Goal: Task Accomplishment & Management: Manage account settings

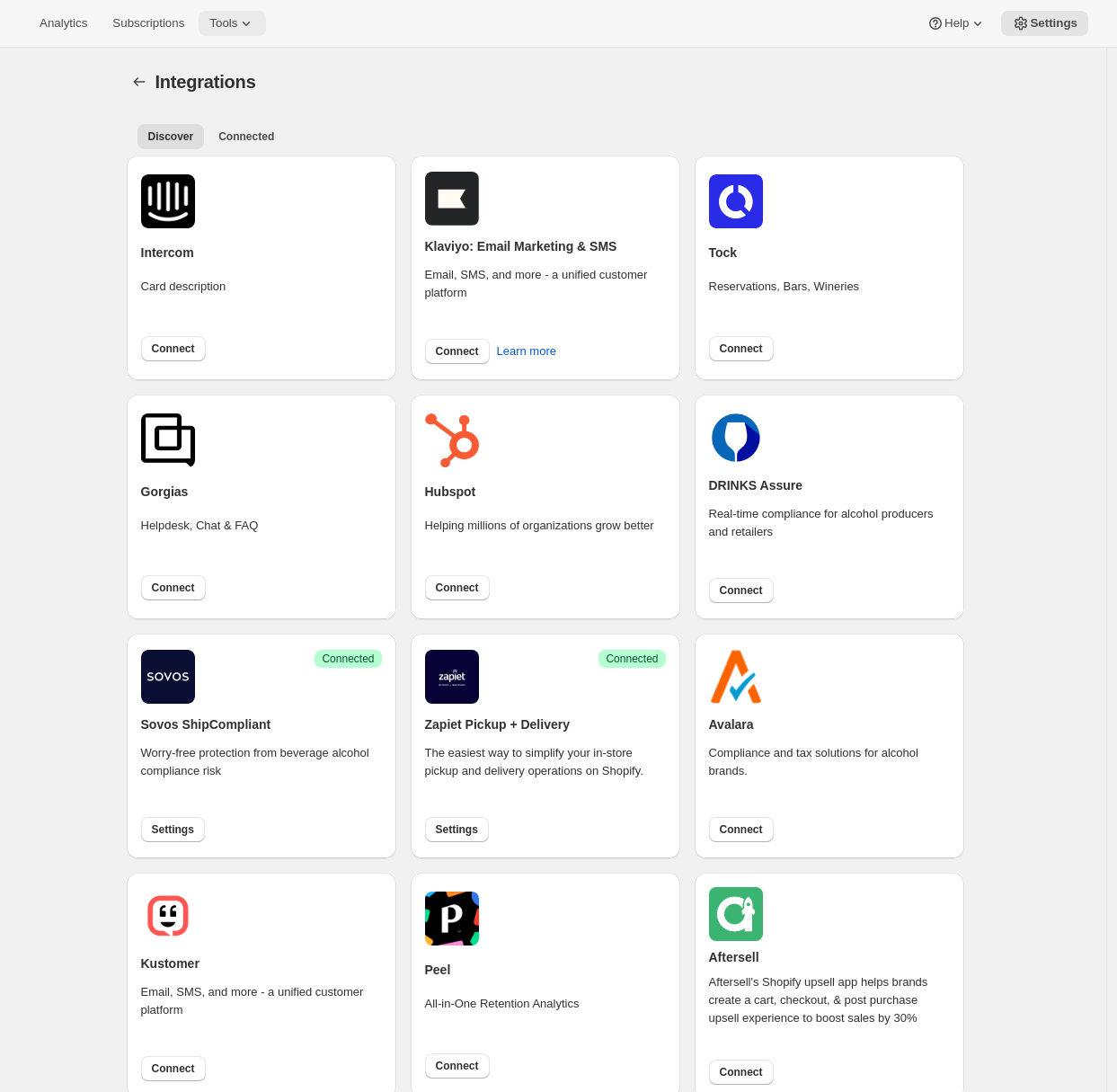
click at [237, 21] on span "Tools" at bounding box center [223, 23] width 28 height 15
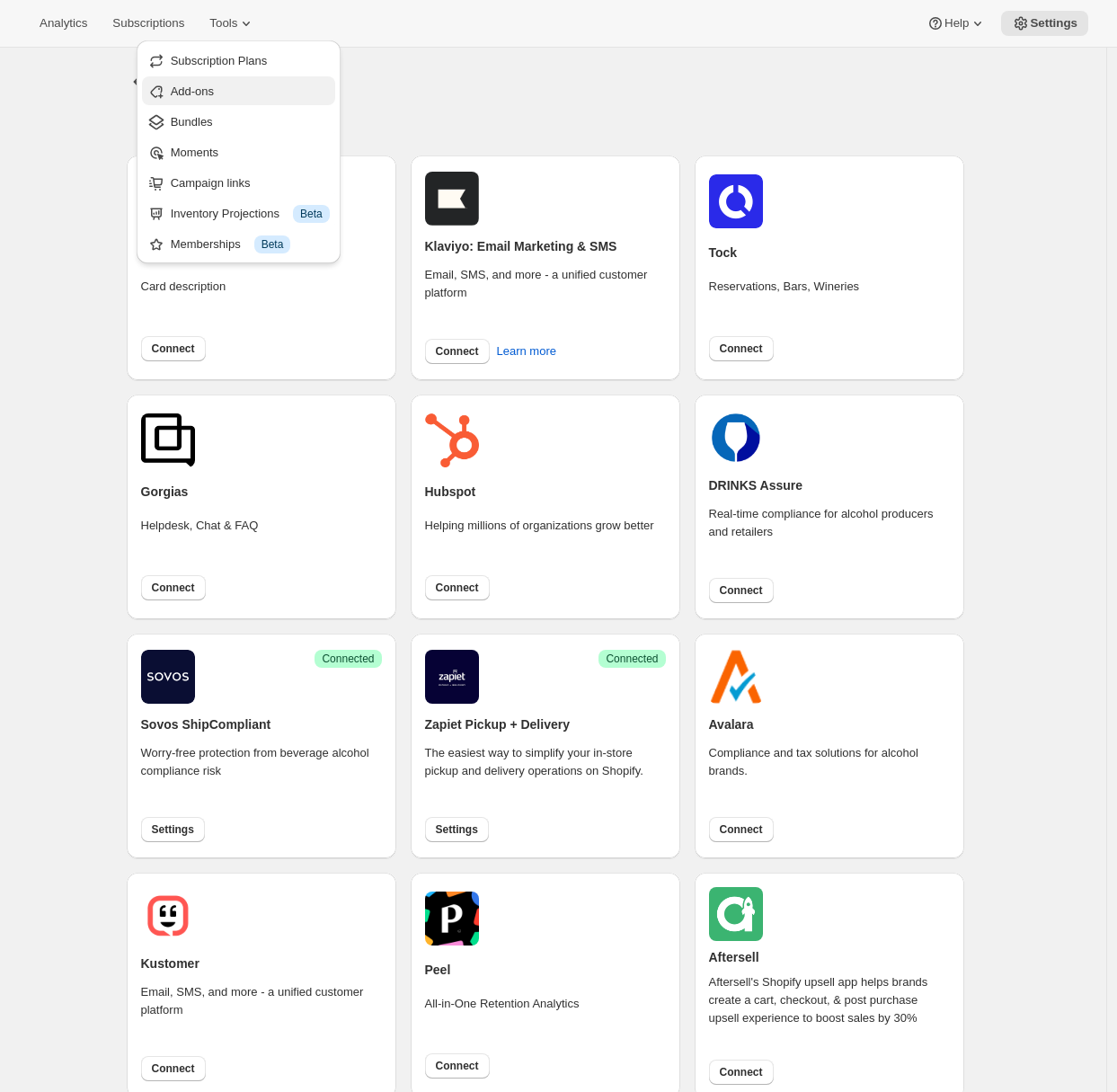
click at [213, 99] on span "Add-ons" at bounding box center [250, 91] width 159 height 18
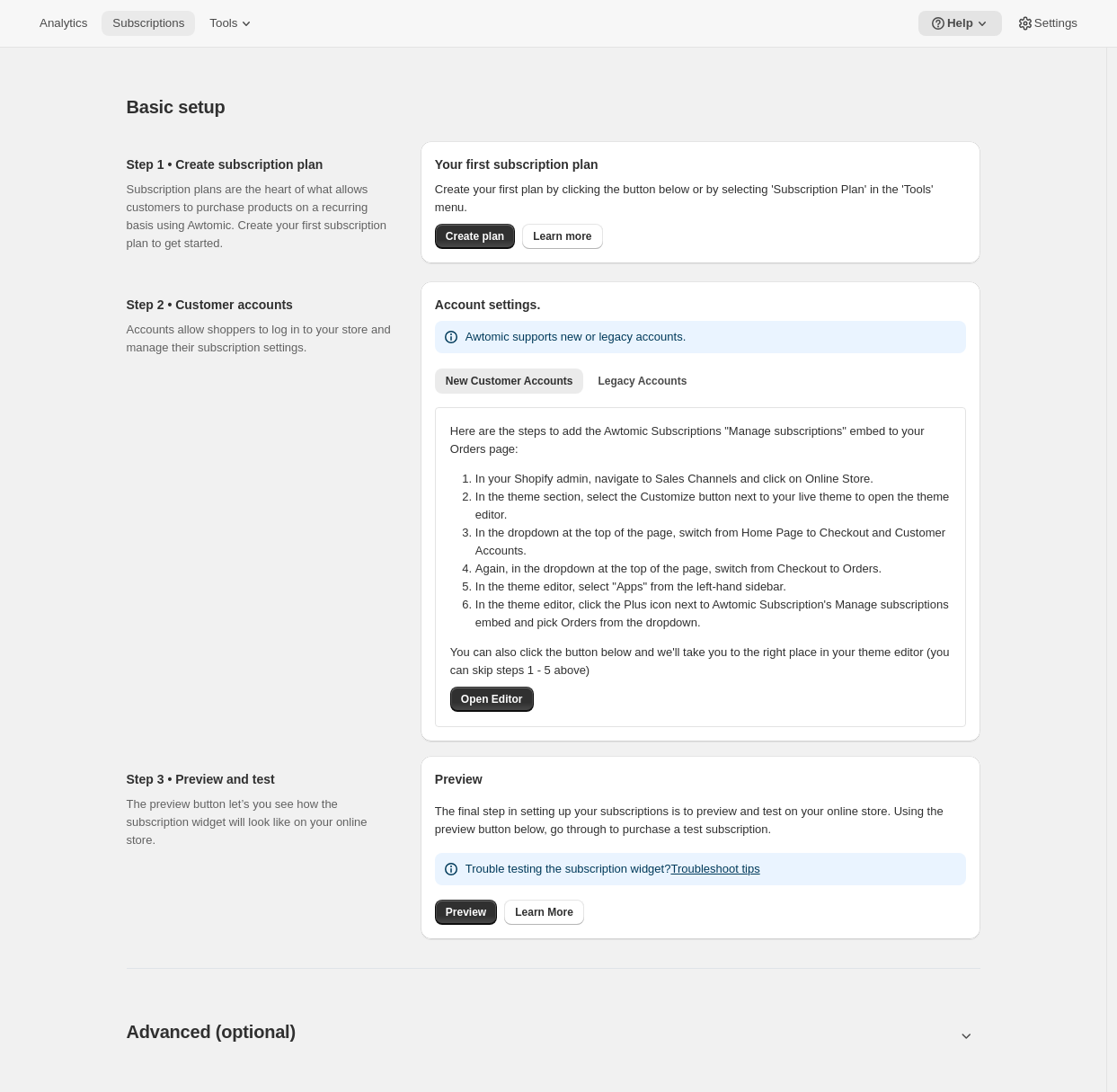
click at [156, 35] on button "Subscriptions" at bounding box center [148, 23] width 94 height 25
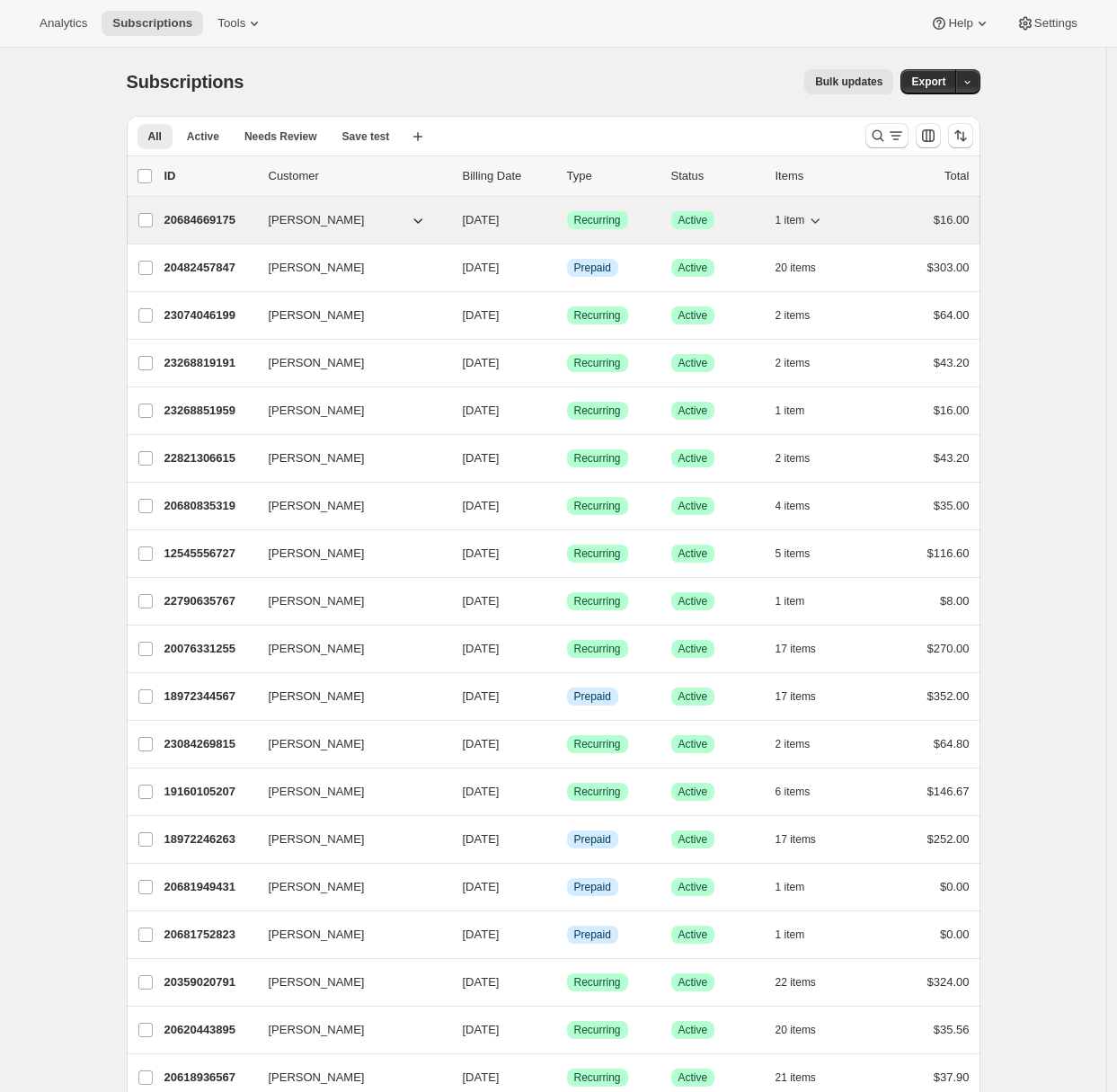
click at [209, 226] on p "20684669175" at bounding box center [209, 220] width 90 height 18
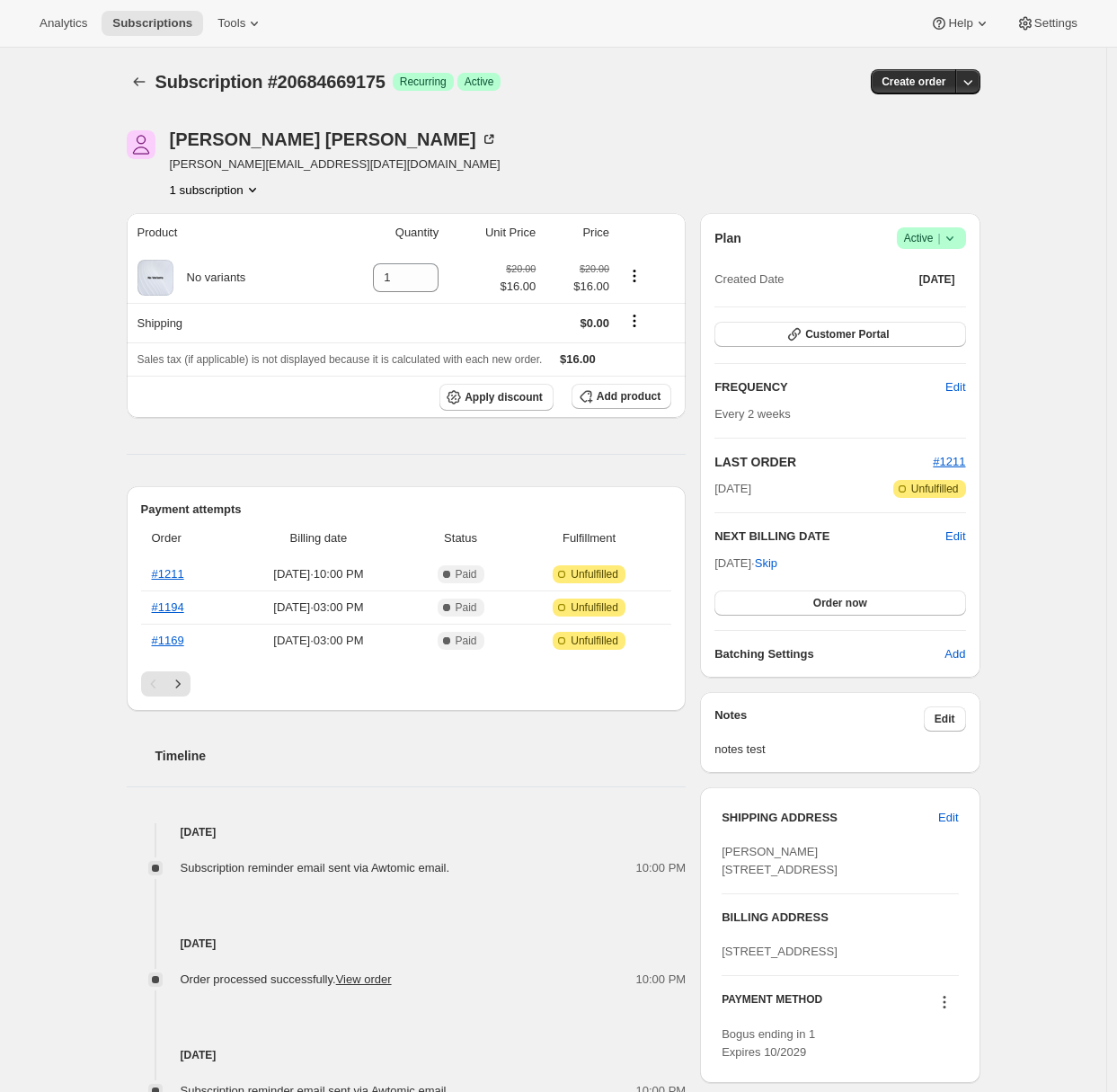
click at [243, 47] on div "Subscription #20684669175. This page is ready Subscription #20684669175 Success…" at bounding box center [553, 82] width 854 height 69
click at [246, 35] on button "Tools" at bounding box center [240, 23] width 68 height 25
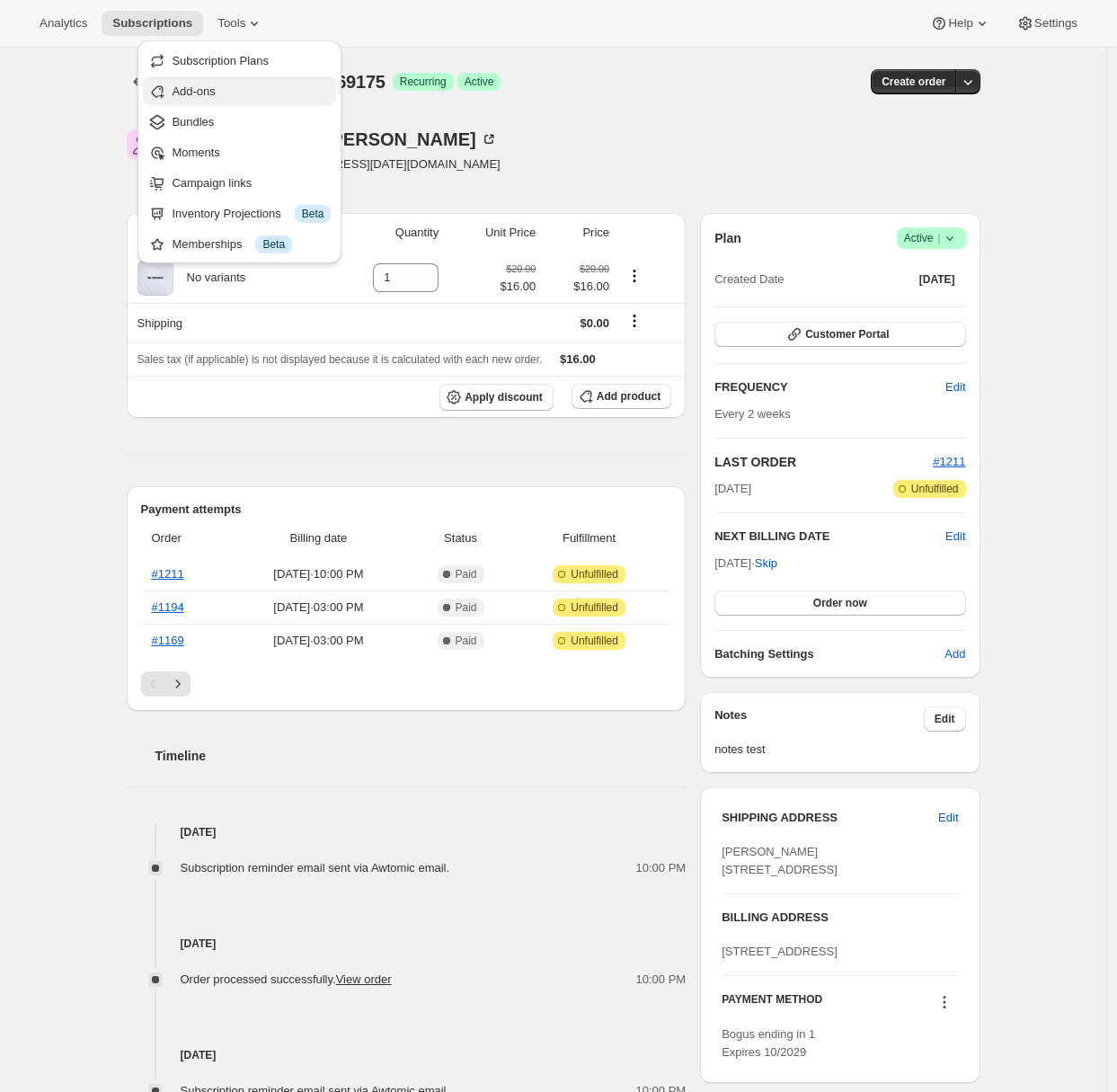
click at [214, 88] on span "Add-ons" at bounding box center [193, 91] width 44 height 14
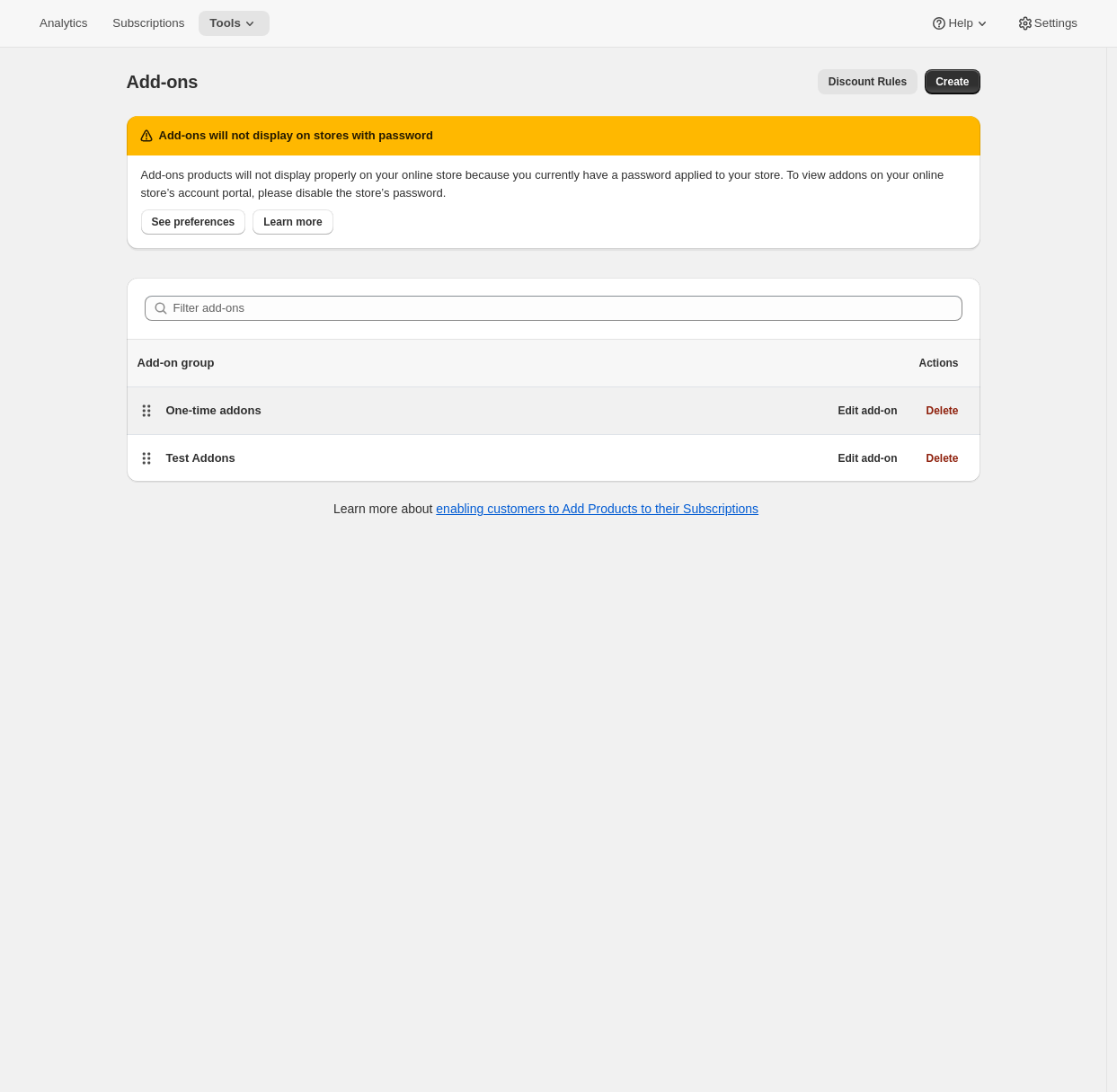
click at [273, 417] on div "One-time addons" at bounding box center [496, 410] width 661 height 18
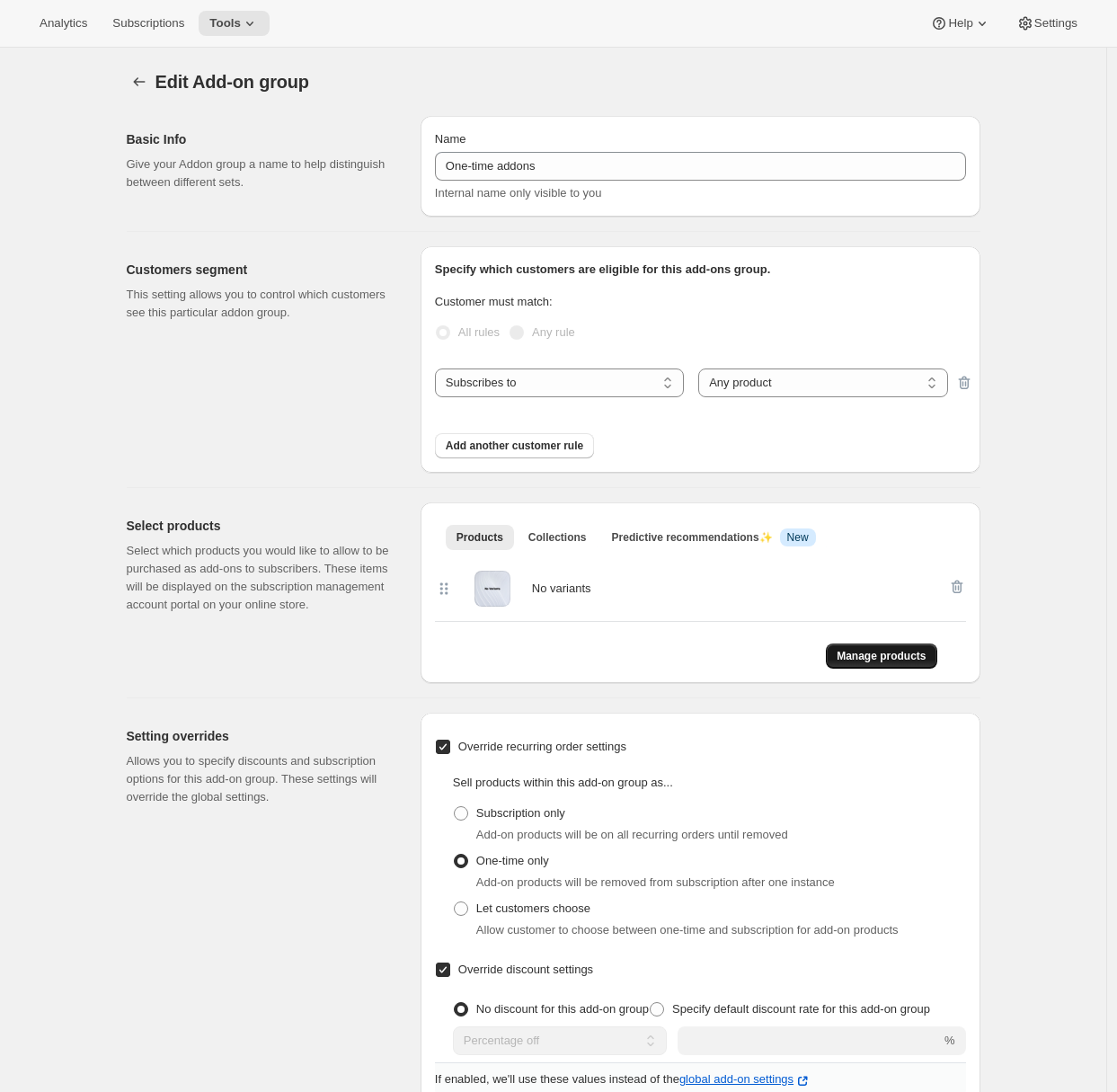
click at [856, 655] on span "Manage products" at bounding box center [882, 656] width 89 height 15
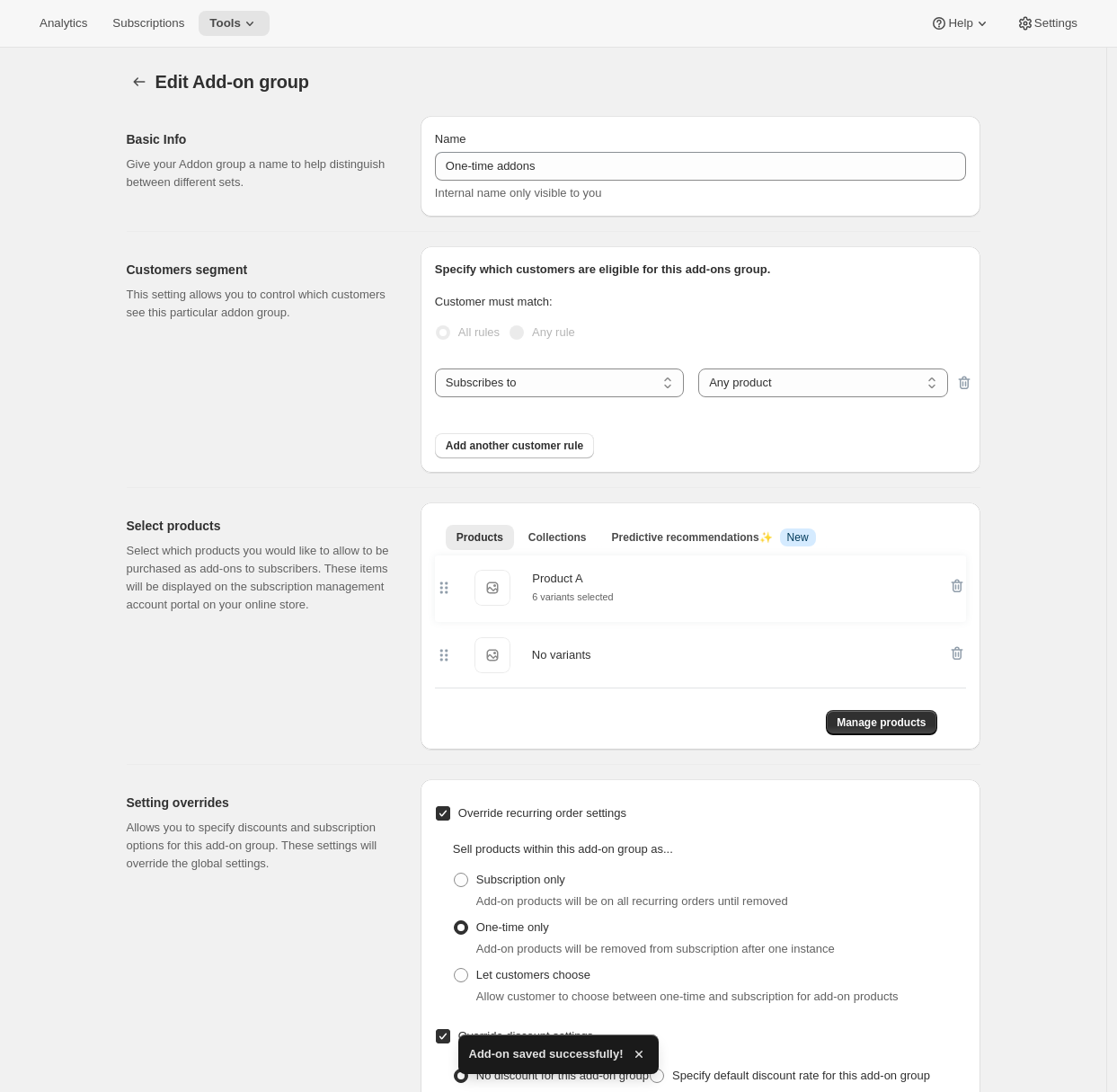
drag, startPoint x: 449, startPoint y: 659, endPoint x: 444, endPoint y: 582, distance: 77.2
click at [444, 581] on div "No variants No variants Product A Product A 6 variants selected" at bounding box center [700, 622] width 531 height 132
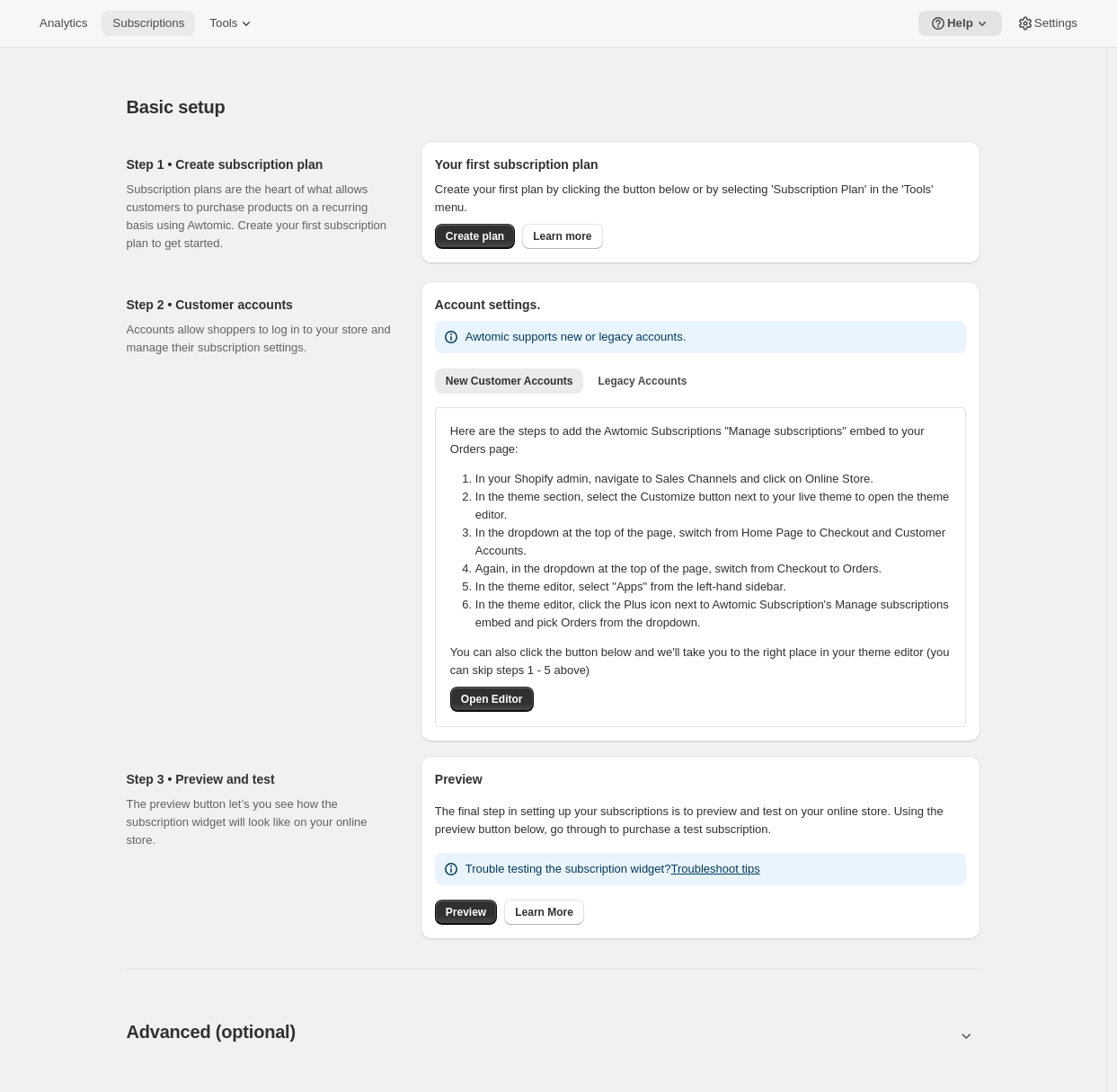
click at [136, 18] on span "Subscriptions" at bounding box center [148, 23] width 72 height 15
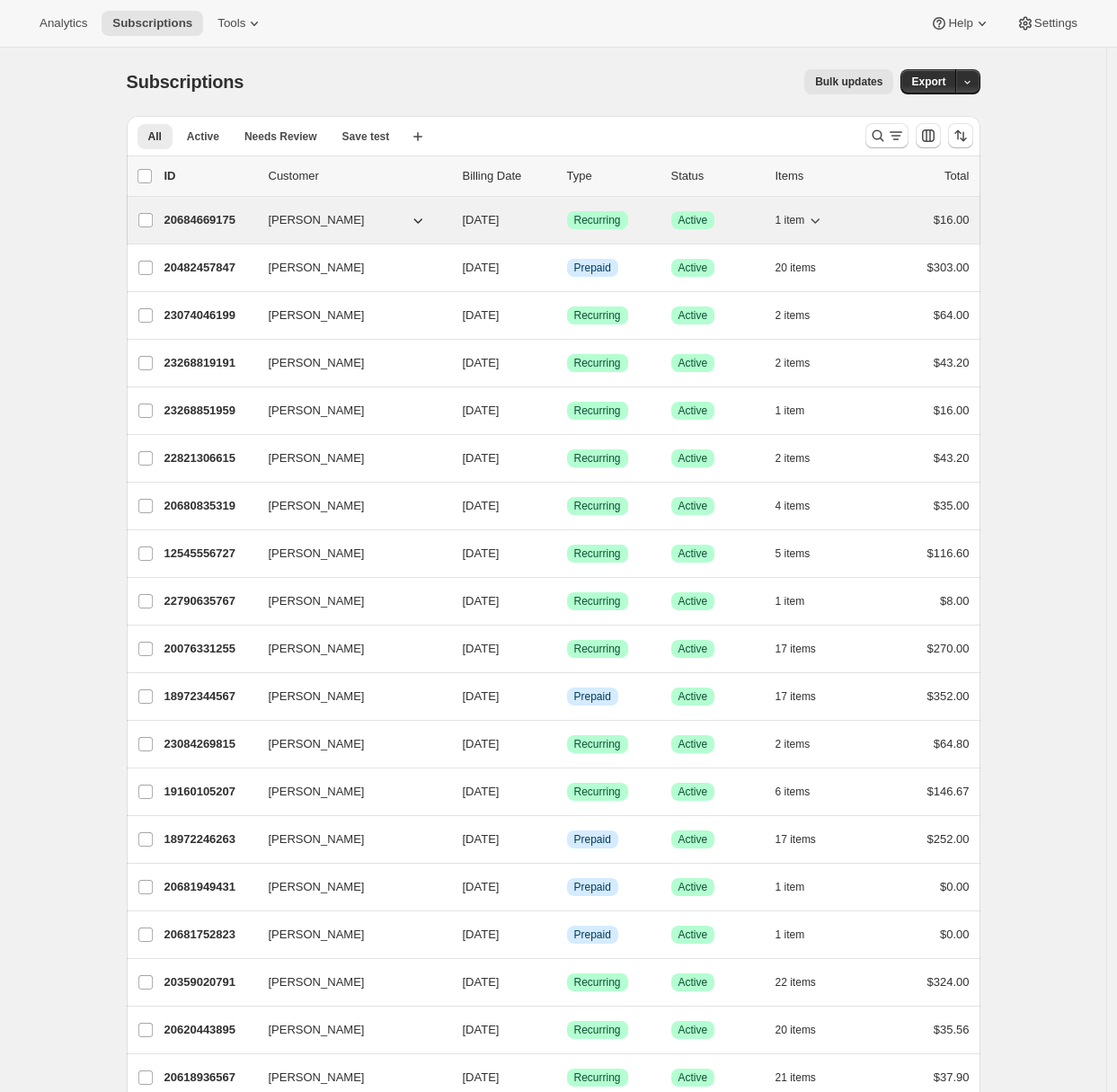
click at [197, 228] on p "20684669175" at bounding box center [209, 220] width 90 height 18
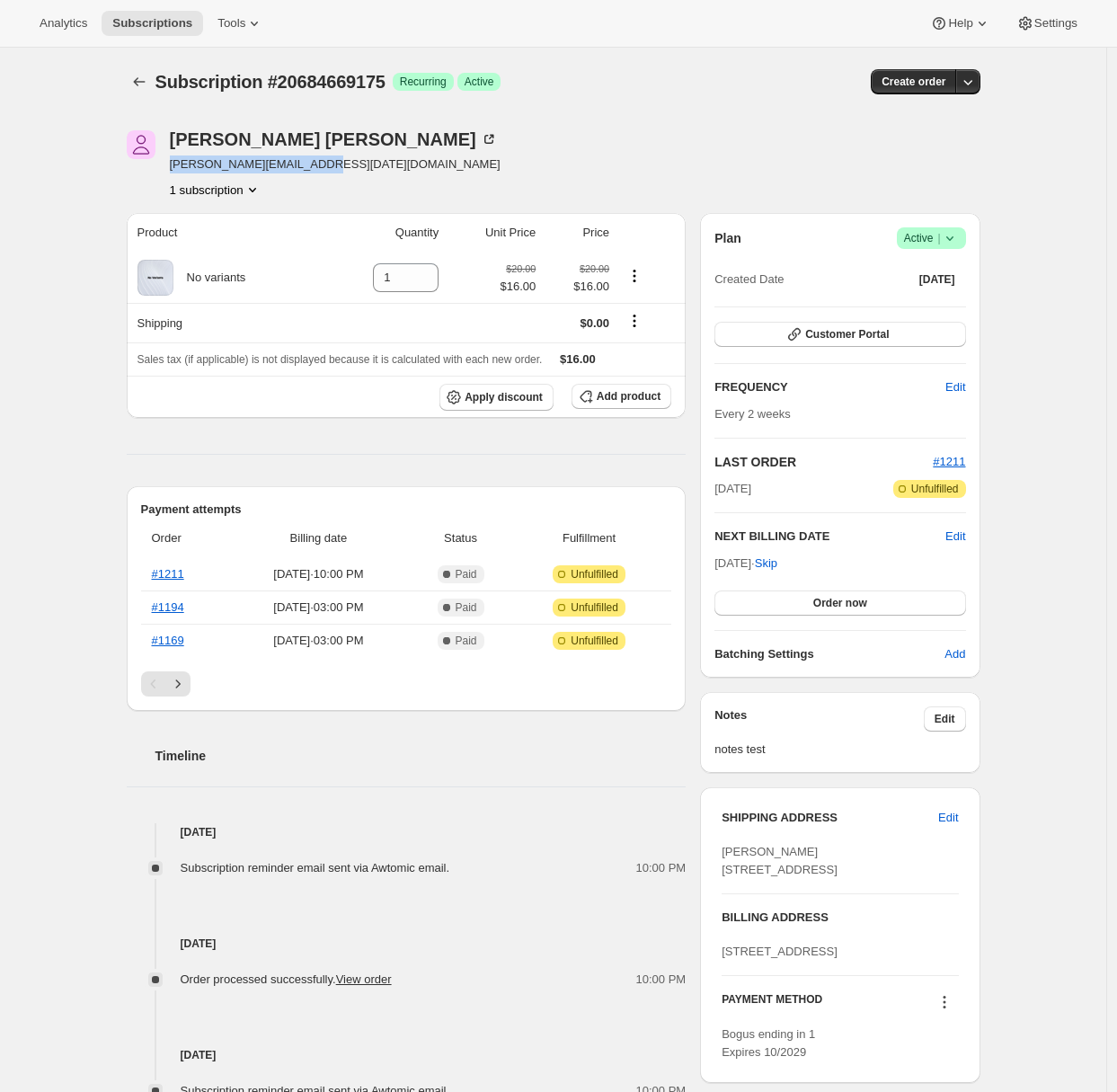
drag, startPoint x: 350, startPoint y: 169, endPoint x: 177, endPoint y: 166, distance: 173.0
click at [177, 166] on div "Adrian Andrade adrian+may30@awtomic.com 1 subscription" at bounding box center [425, 165] width 598 height 69
copy span "adrian+may30@awtomic.com"
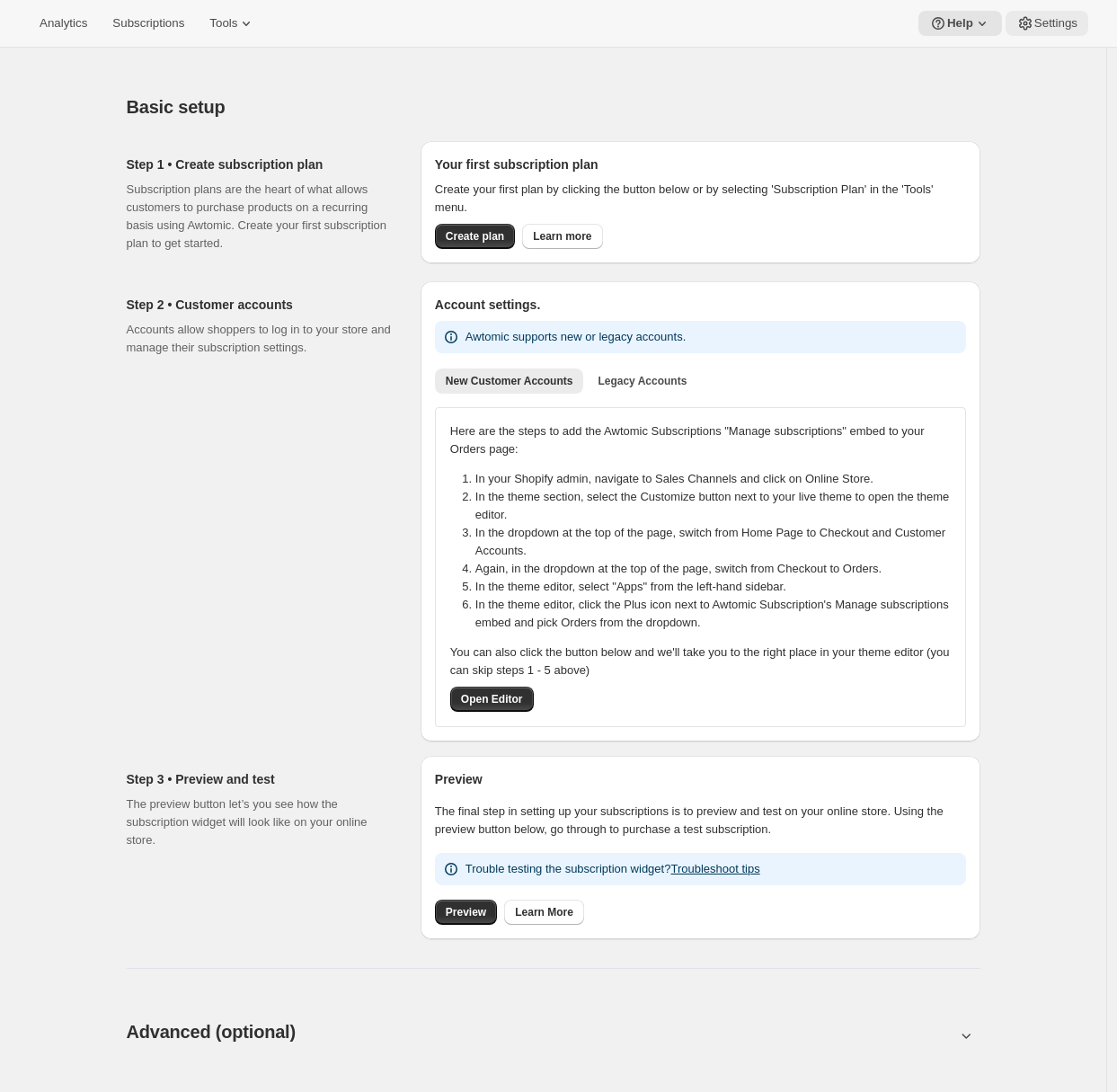
click at [1034, 33] on button "Settings" at bounding box center [1047, 23] width 83 height 25
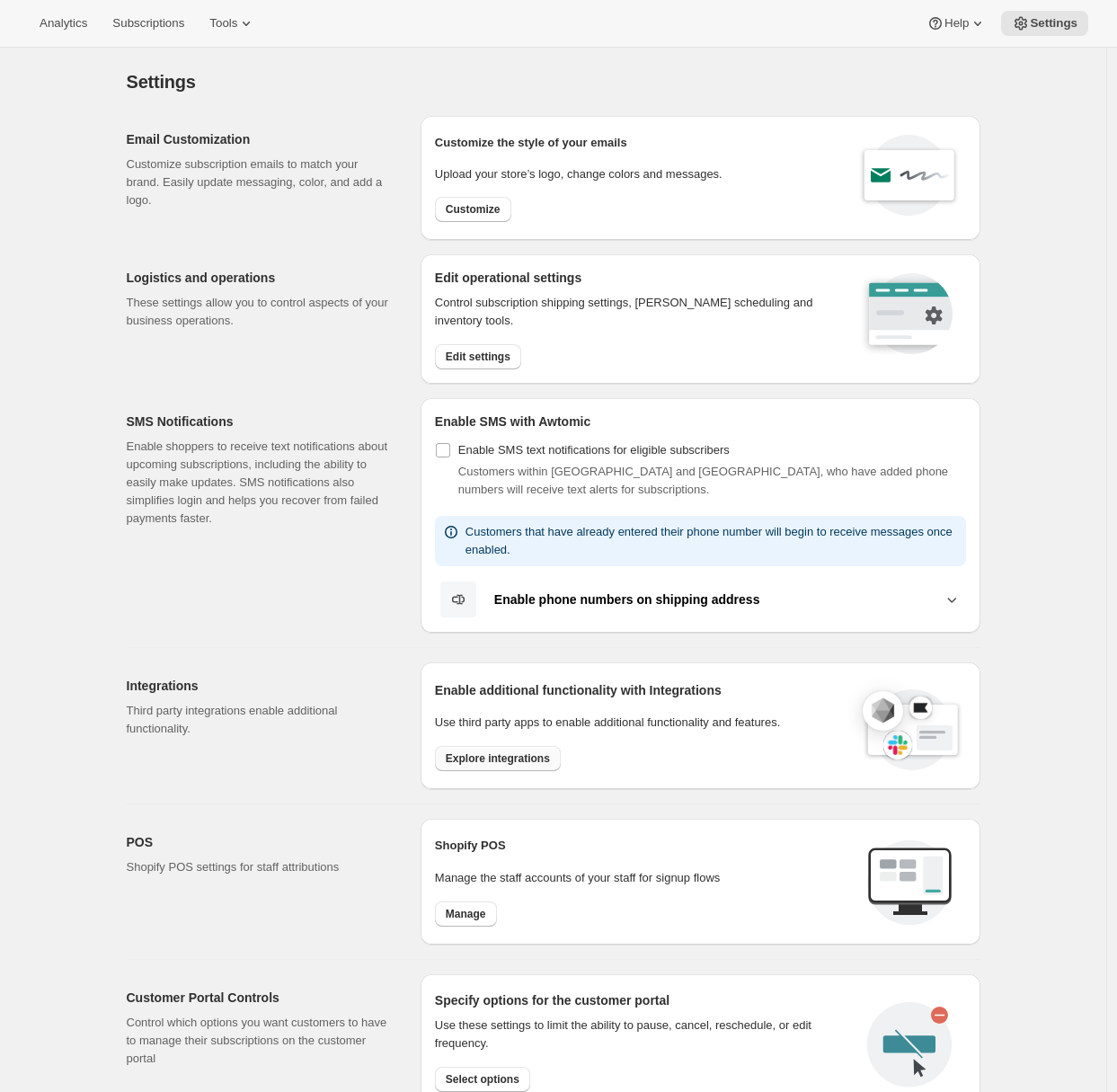
click at [463, 754] on span "Explore integrations" at bounding box center [498, 758] width 104 height 15
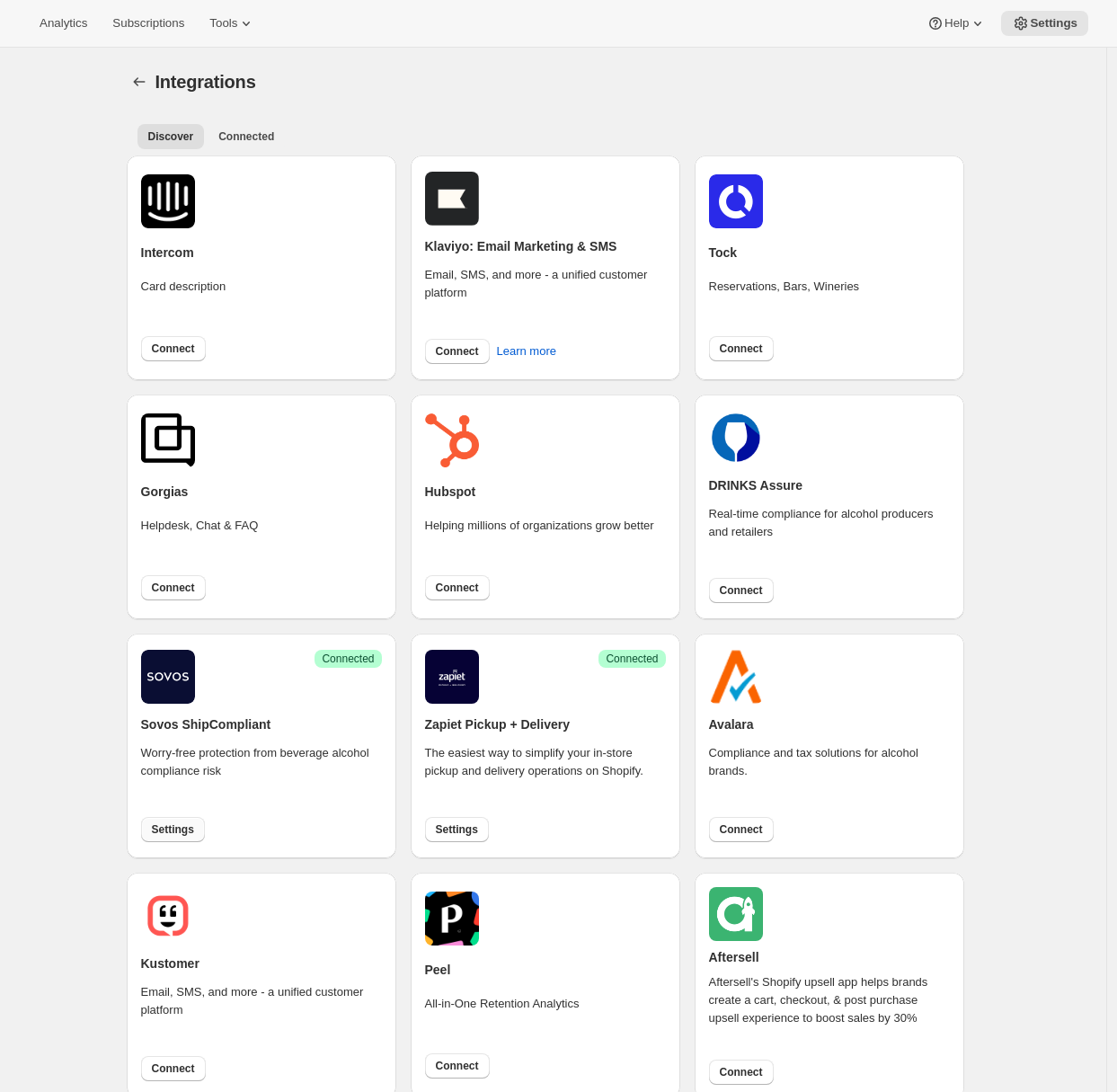
click at [179, 830] on span "Settings" at bounding box center [173, 830] width 43 height 15
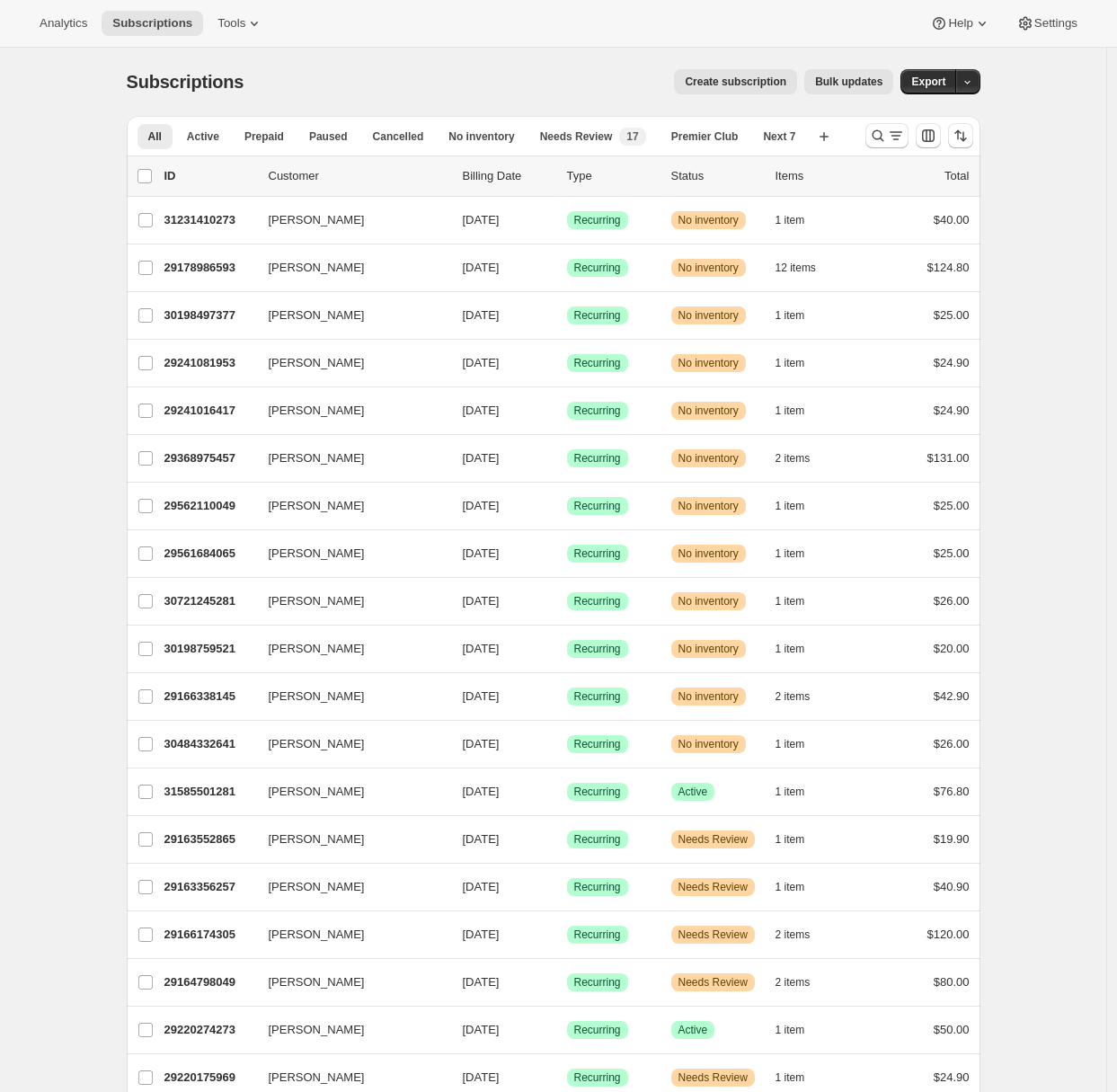
click at [1043, 30] on span "Settings" at bounding box center [1056, 23] width 44 height 15
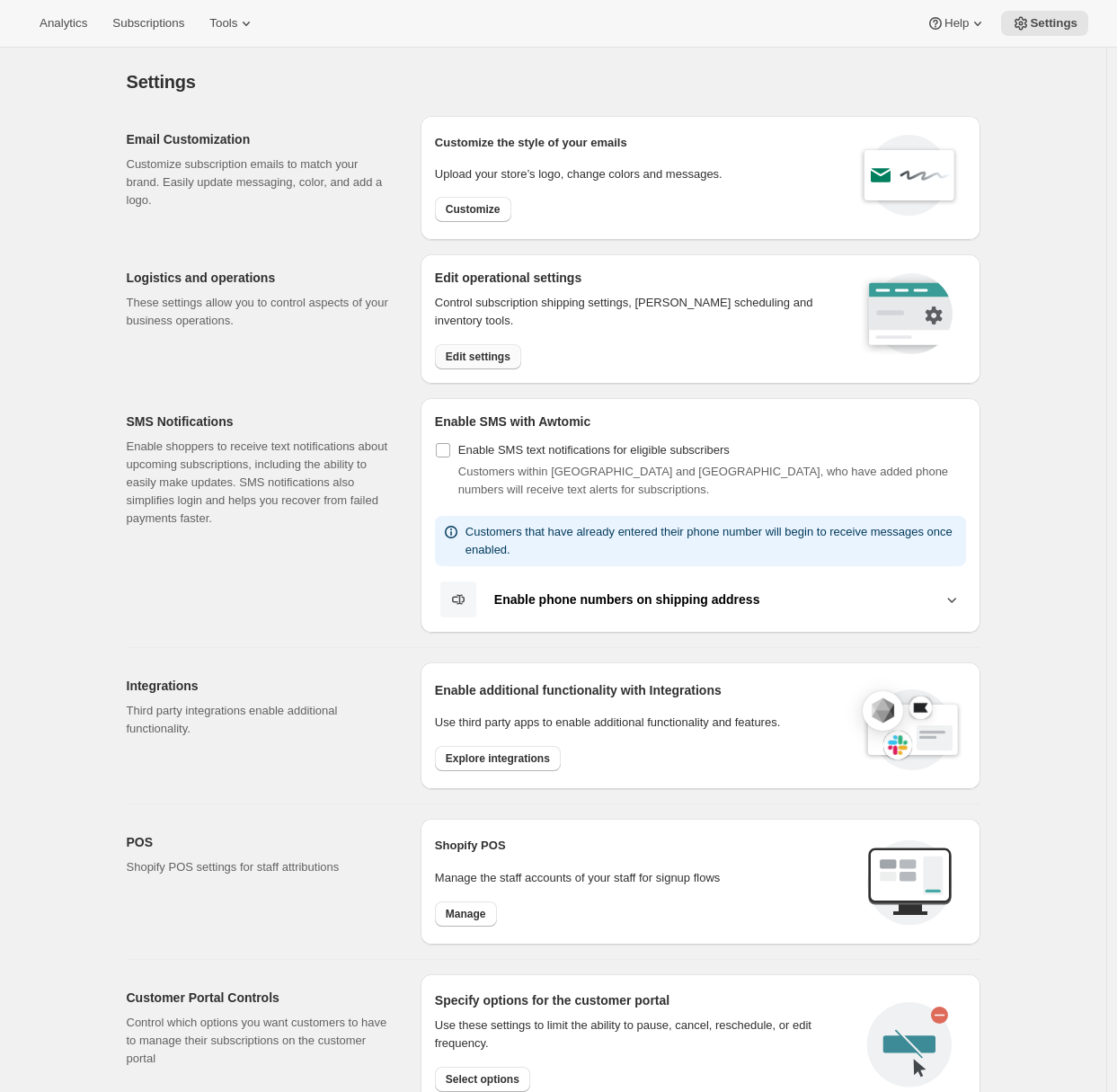
click at [498, 350] on span "Edit settings" at bounding box center [478, 357] width 65 height 15
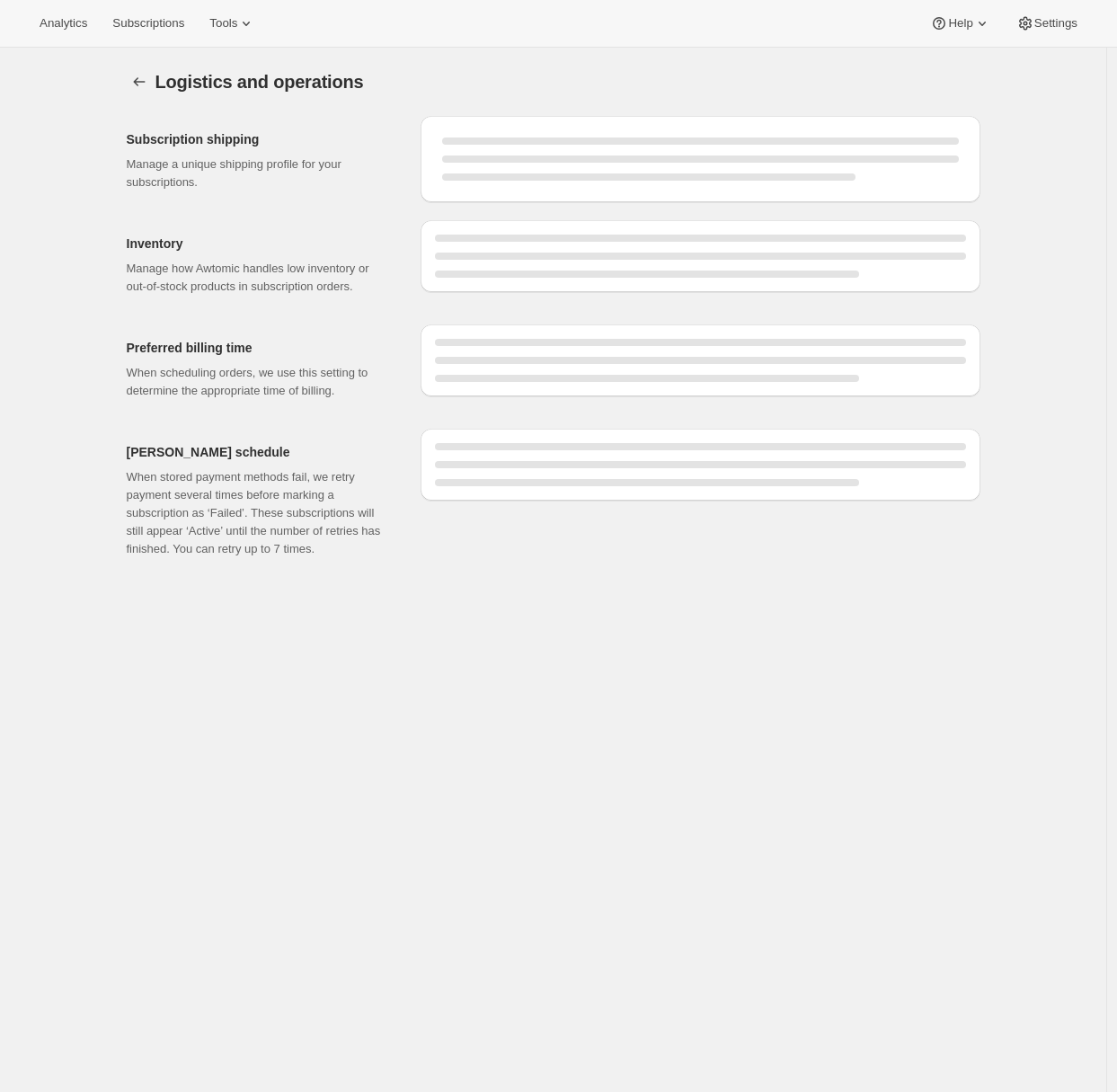
select select "DAY"
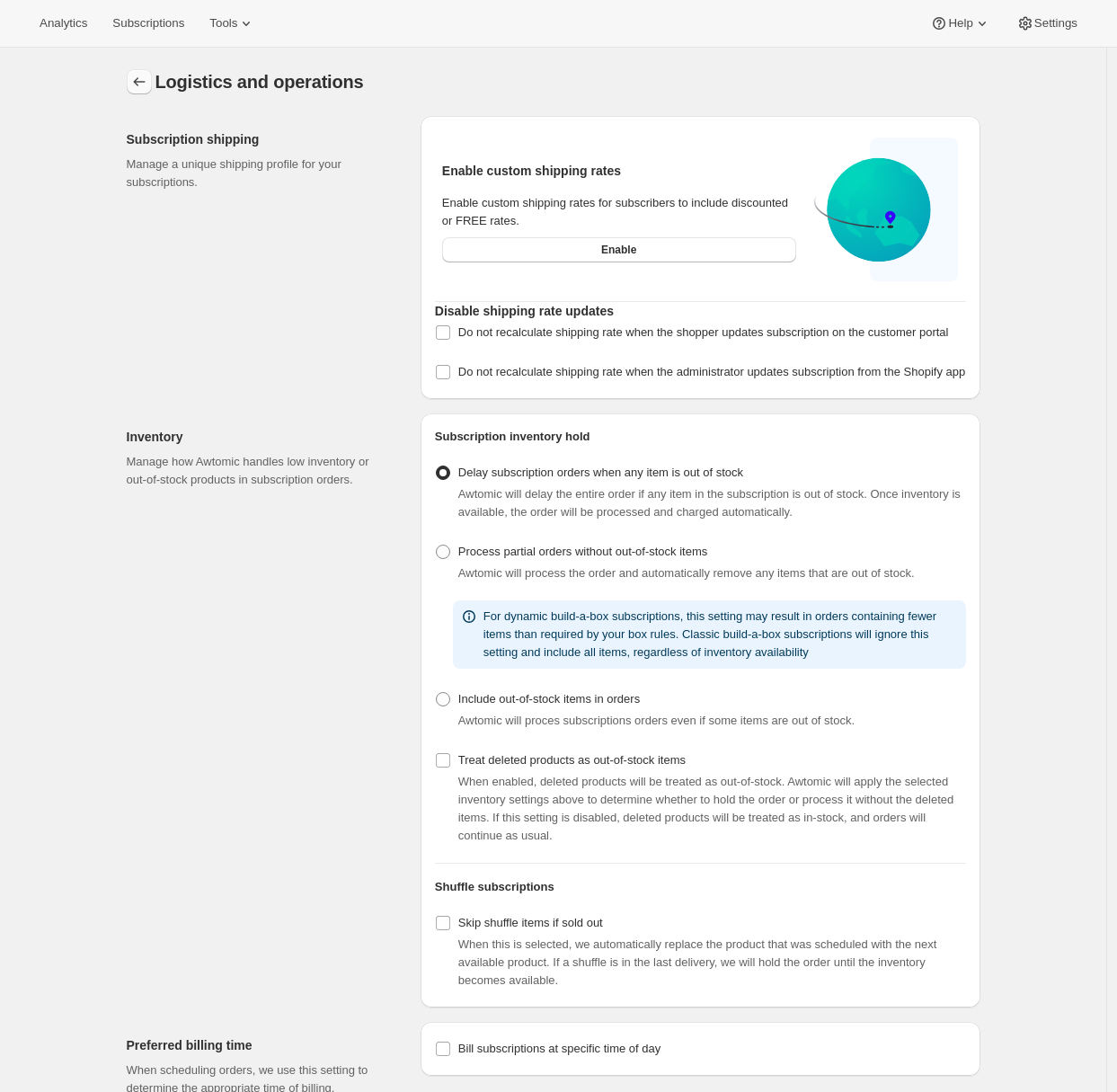
click at [148, 75] on icon "Settings" at bounding box center [139, 82] width 18 height 18
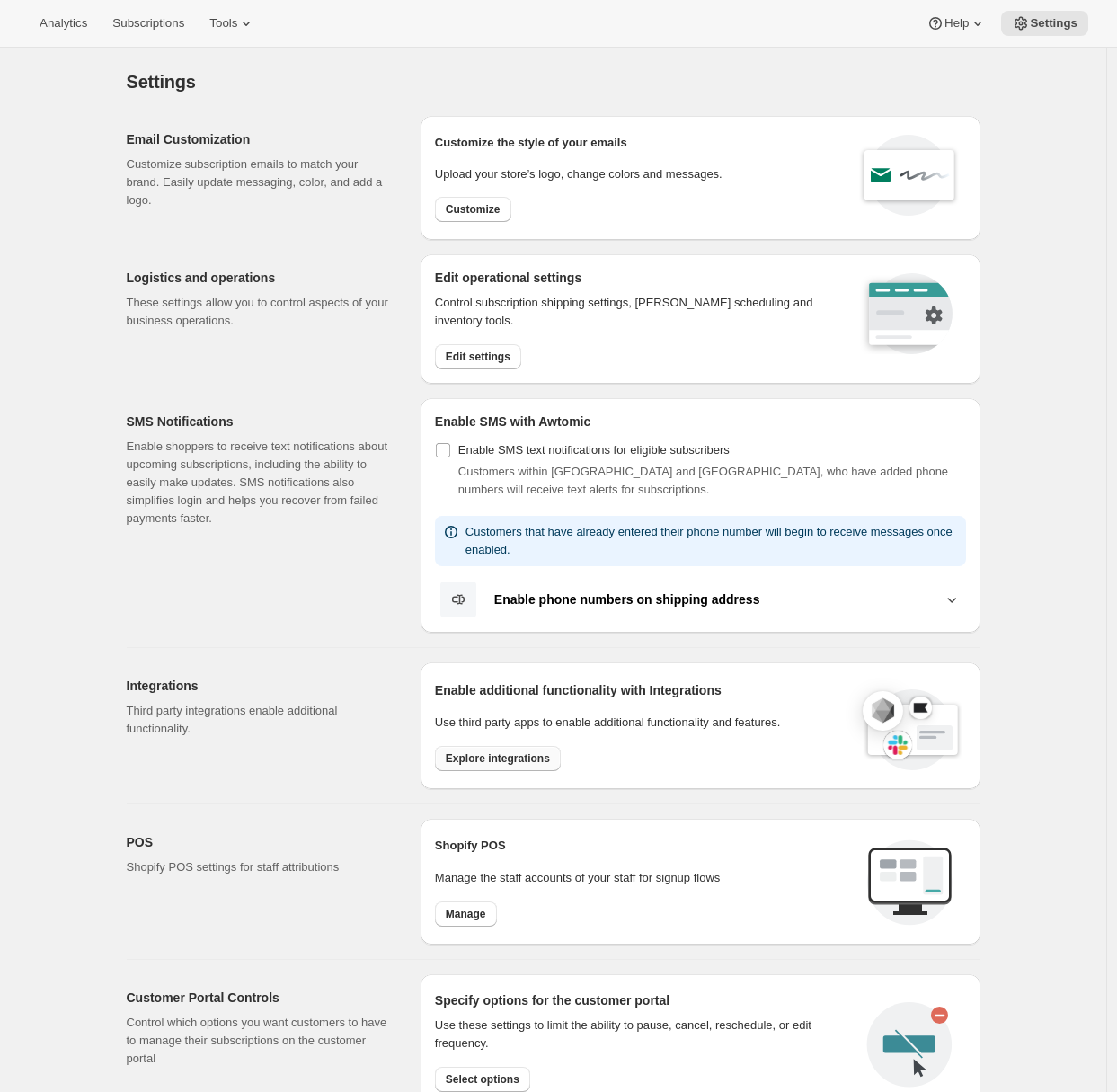
click at [502, 756] on span "Explore integrations" at bounding box center [498, 758] width 104 height 15
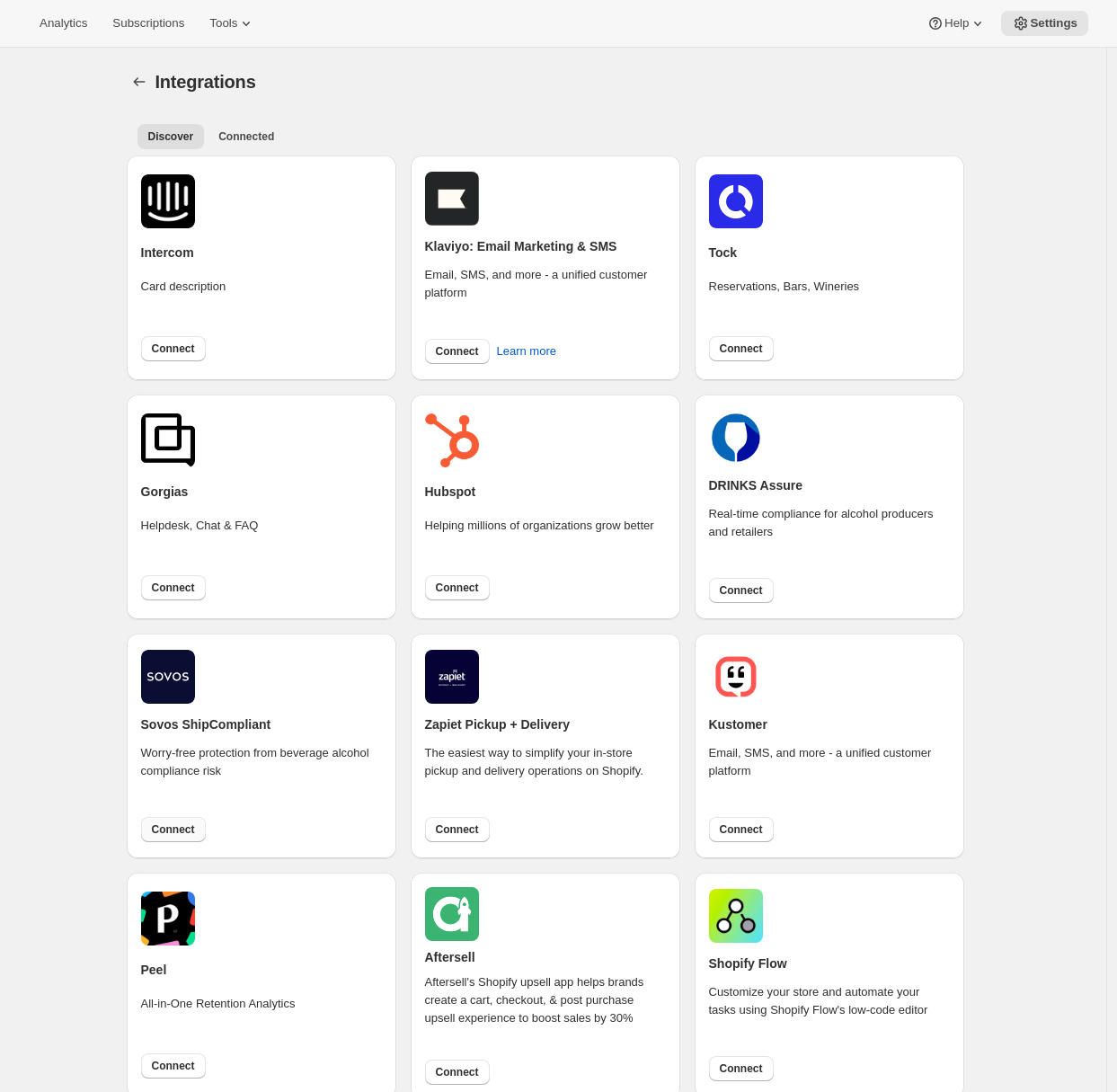
click at [192, 837] on button "Connect" at bounding box center [173, 829] width 65 height 25
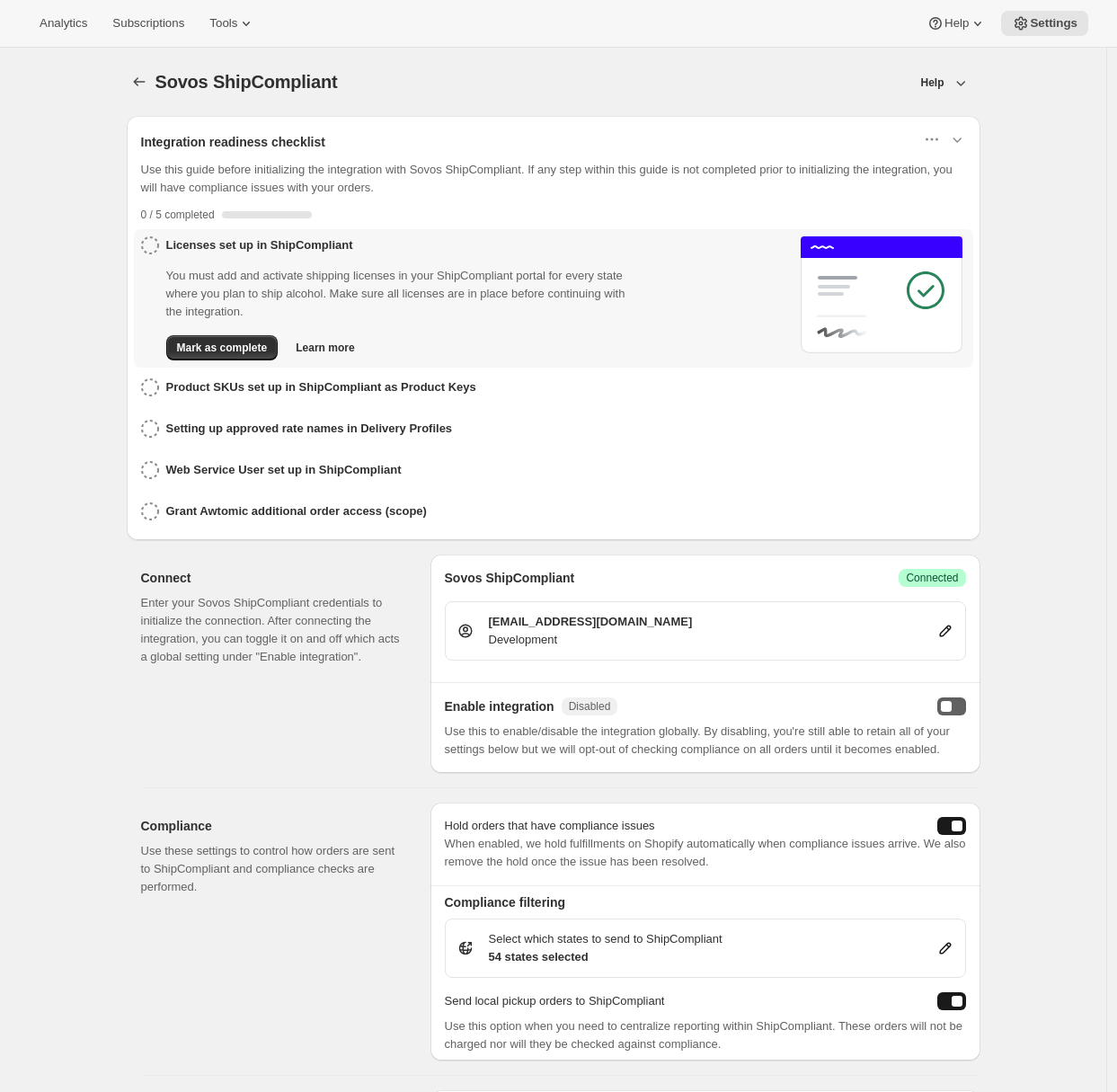
click at [951, 703] on div "enabled" at bounding box center [946, 706] width 11 height 11
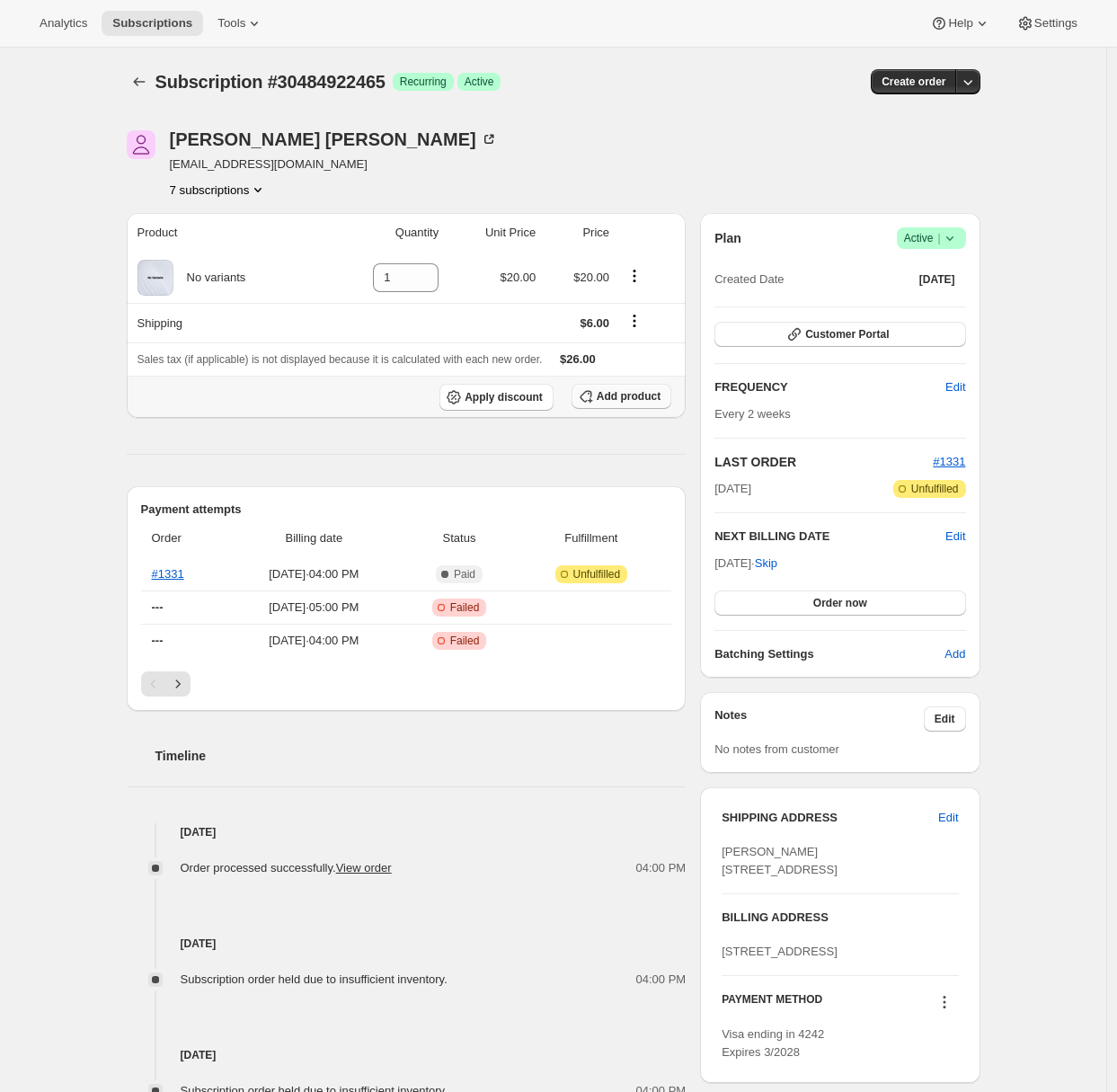
click at [609, 396] on span "Add product" at bounding box center [628, 397] width 64 height 15
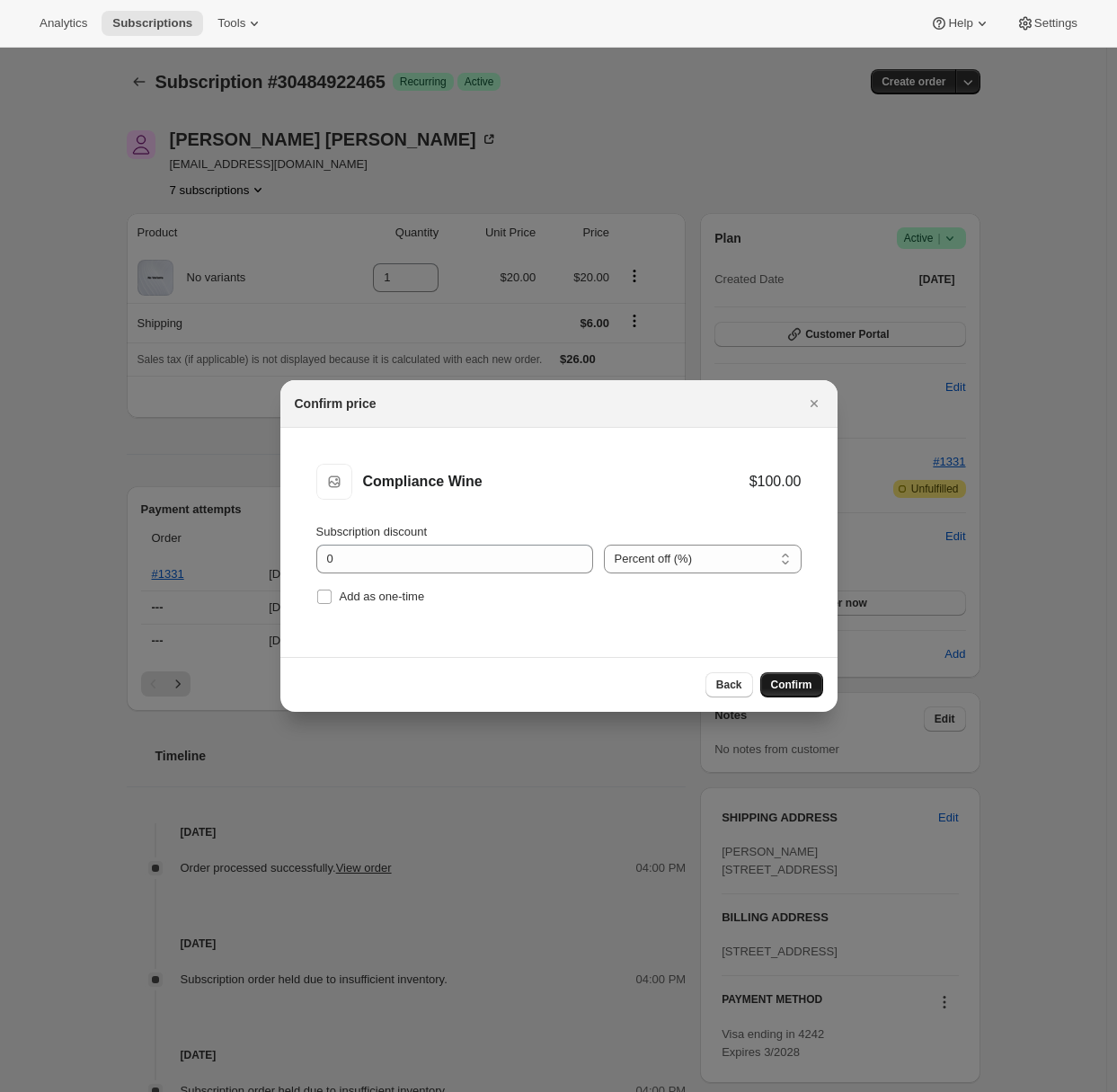
click at [784, 687] on span "Confirm" at bounding box center [792, 685] width 42 height 15
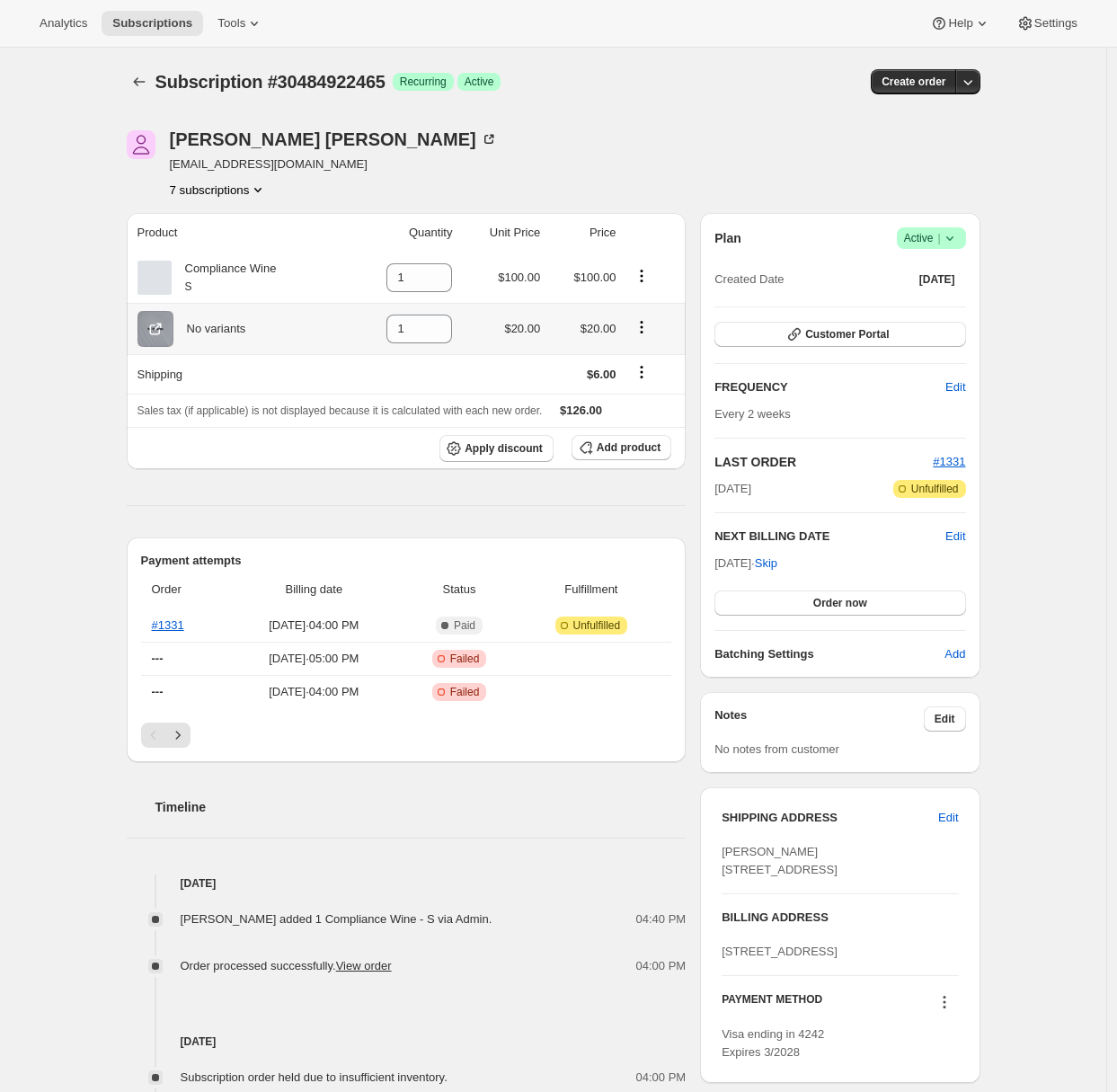
click at [649, 326] on icon "Product actions" at bounding box center [641, 326] width 18 height 18
click at [149, 485] on div "Product Quantity Unit Price Price Compliance Wine S 1 $100.00 $100.00 No varian…" at bounding box center [407, 844] width 560 height 1263
click at [448, 336] on icon at bounding box center [438, 334] width 18 height 18
type input "0"
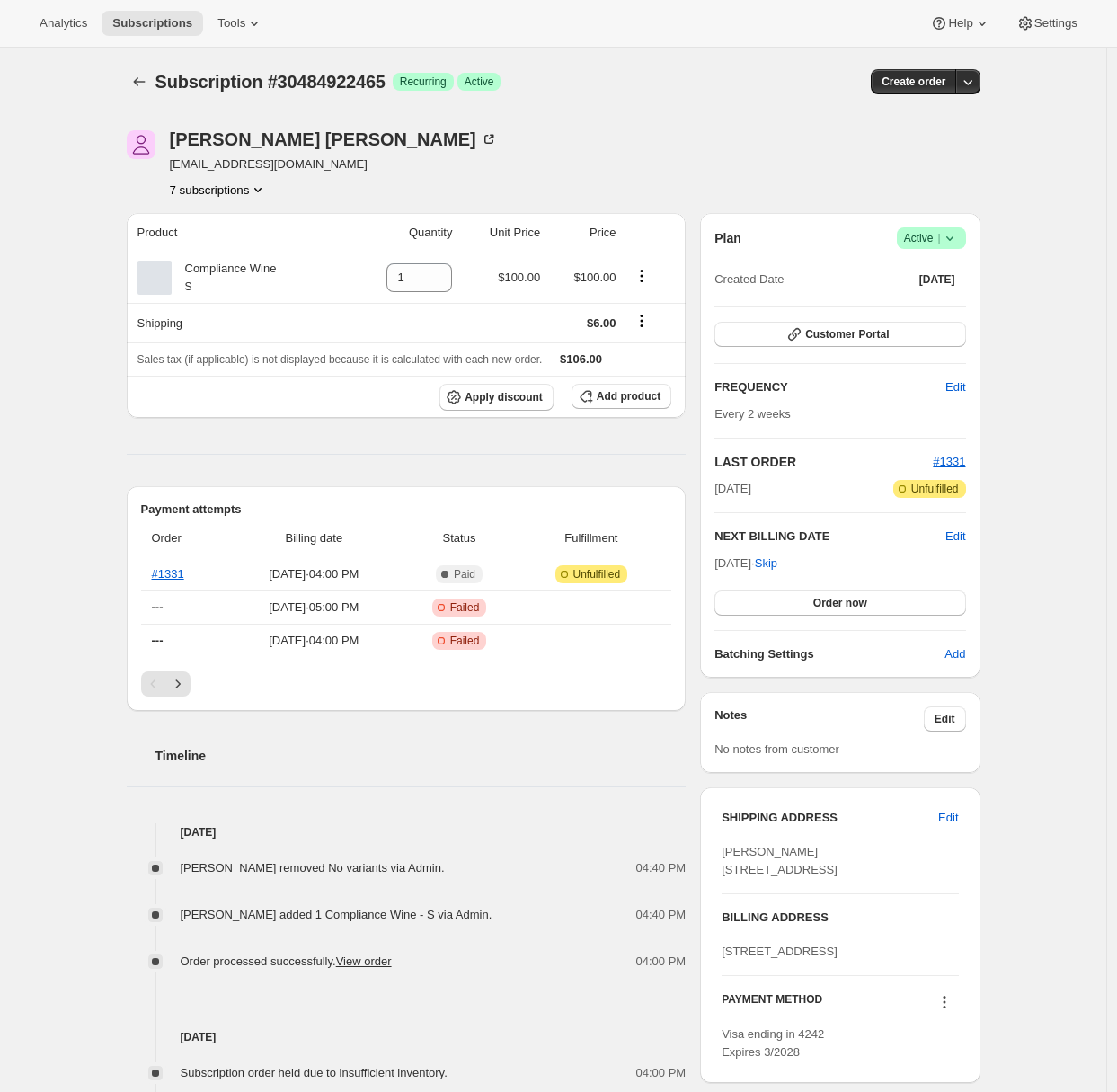
click at [63, 600] on div "Subscription #30484922465. This page is ready Subscription #30484922465 Success…" at bounding box center [552, 786] width 1106 height 1479
click at [822, 347] on div "Customer Portal" at bounding box center [840, 335] width 250 height 27
click at [822, 343] on button "Customer Portal" at bounding box center [840, 334] width 250 height 25
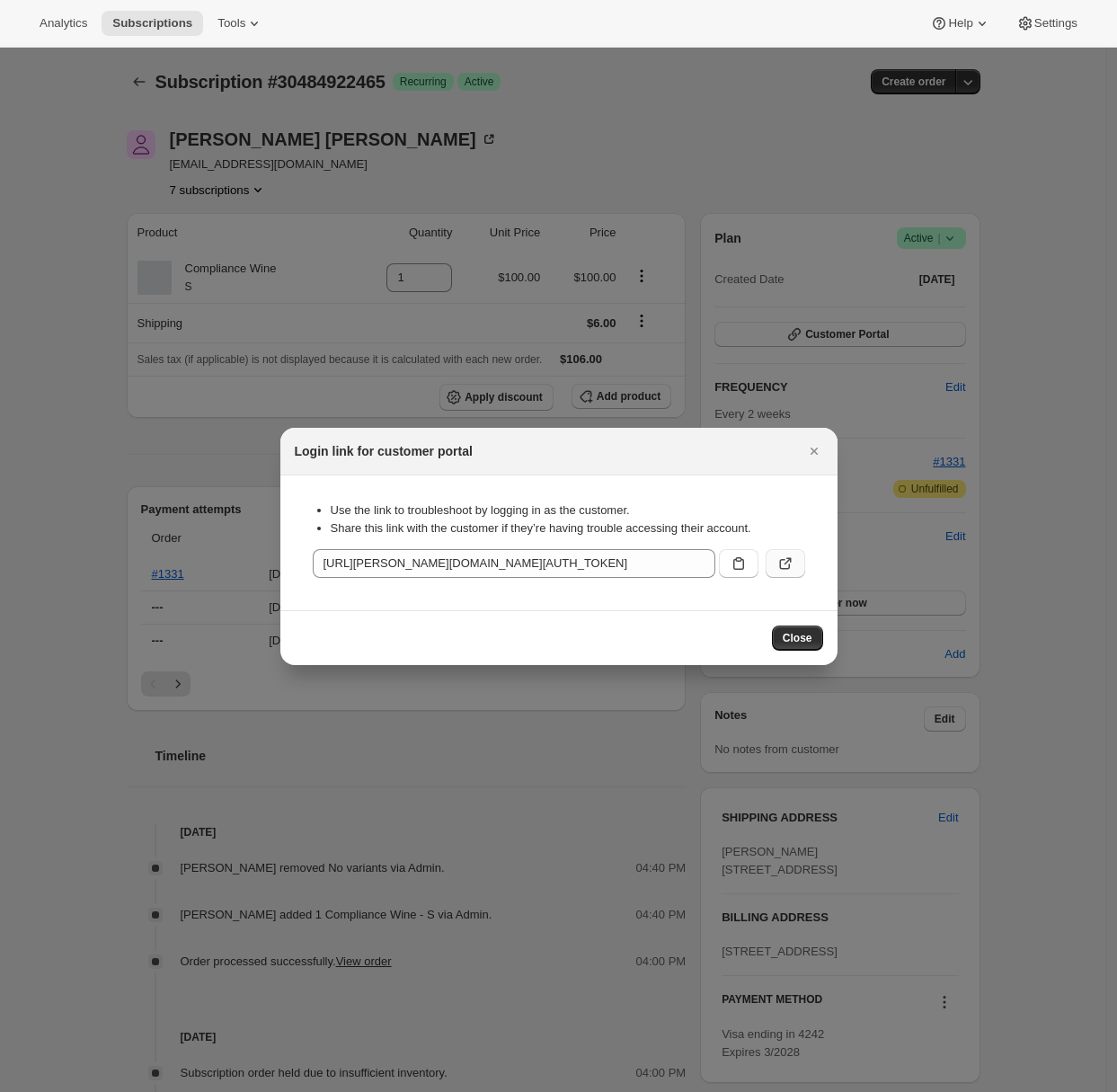
click at [791, 563] on icon ":rgv:" at bounding box center [785, 563] width 18 height 18
click at [813, 447] on icon "Close" at bounding box center [814, 451] width 18 height 18
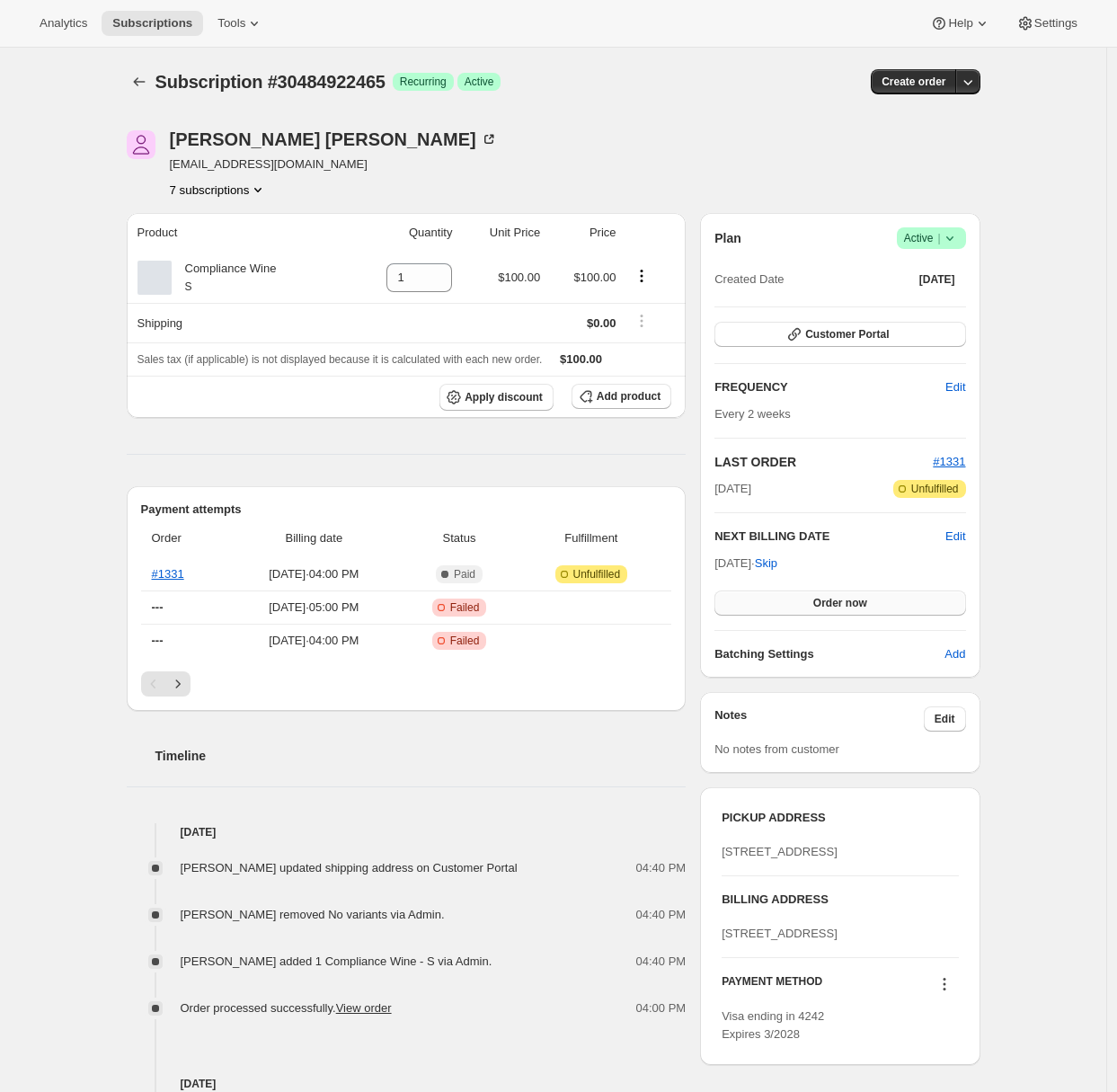
click at [864, 608] on span "Order now" at bounding box center [840, 603] width 54 height 15
click at [864, 608] on span "Click to confirm" at bounding box center [840, 603] width 82 height 15
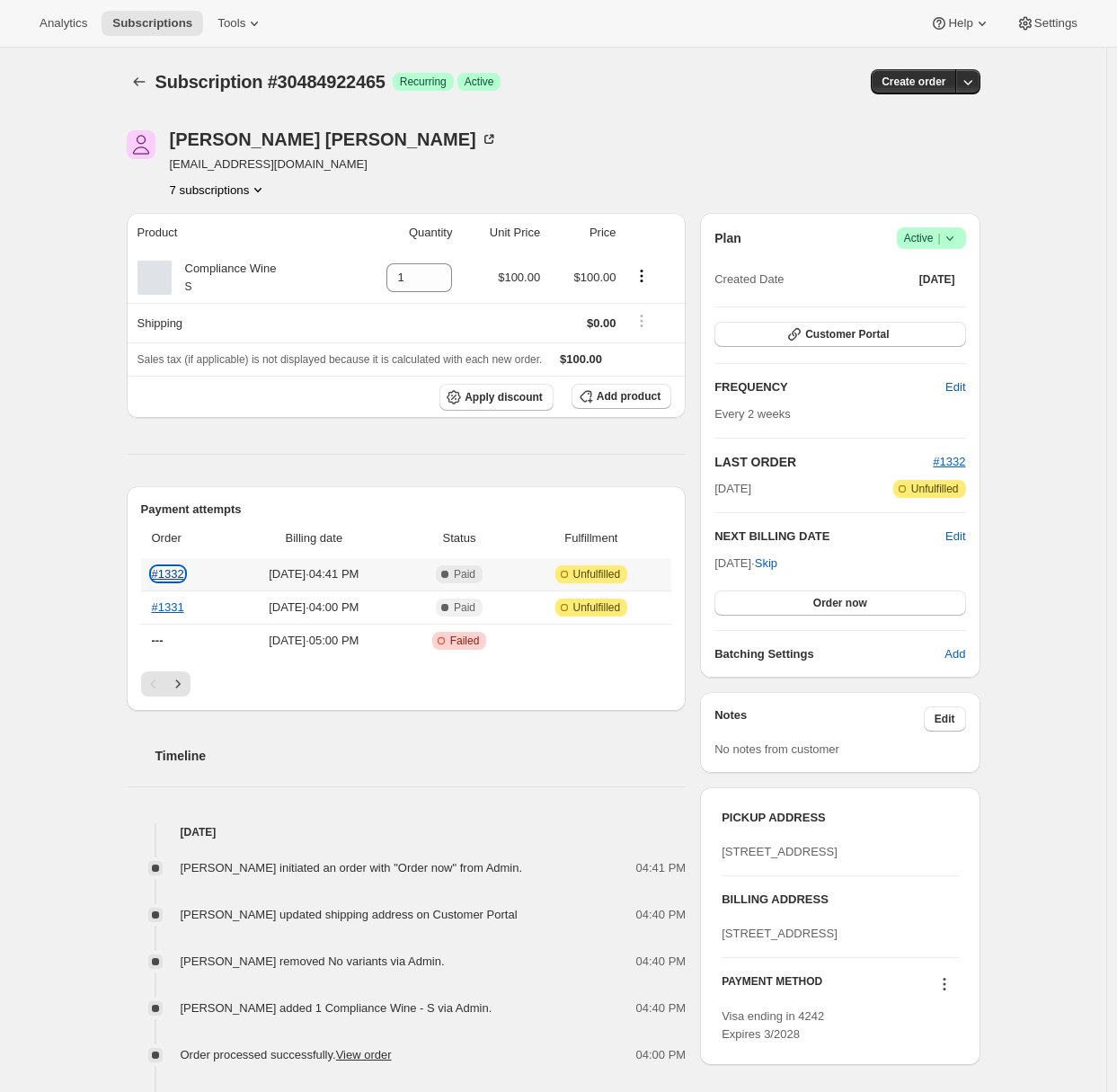
click at [184, 578] on link "#1332" at bounding box center [168, 574] width 32 height 14
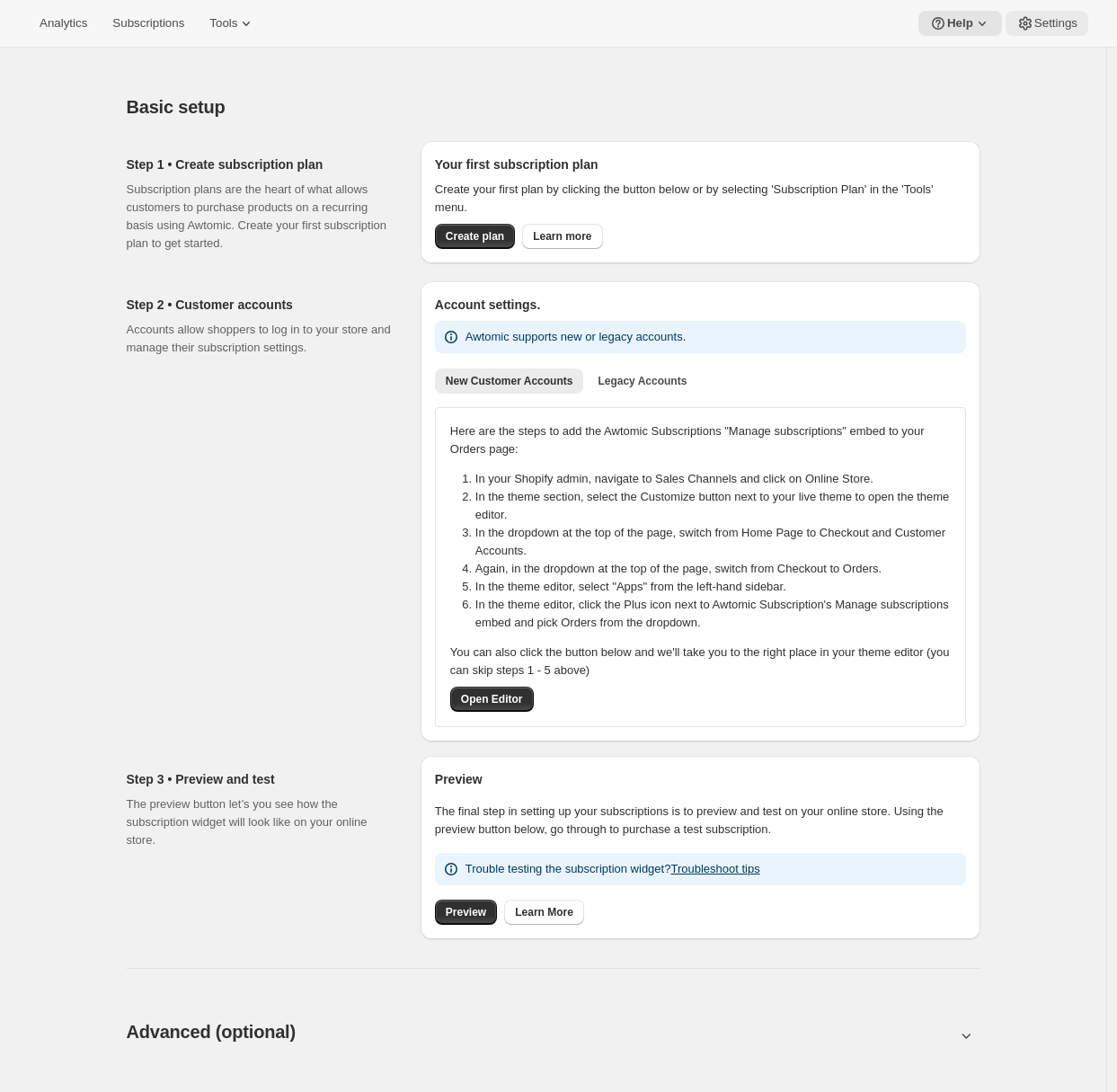
click at [1034, 29] on span "Settings" at bounding box center [1056, 23] width 44 height 15
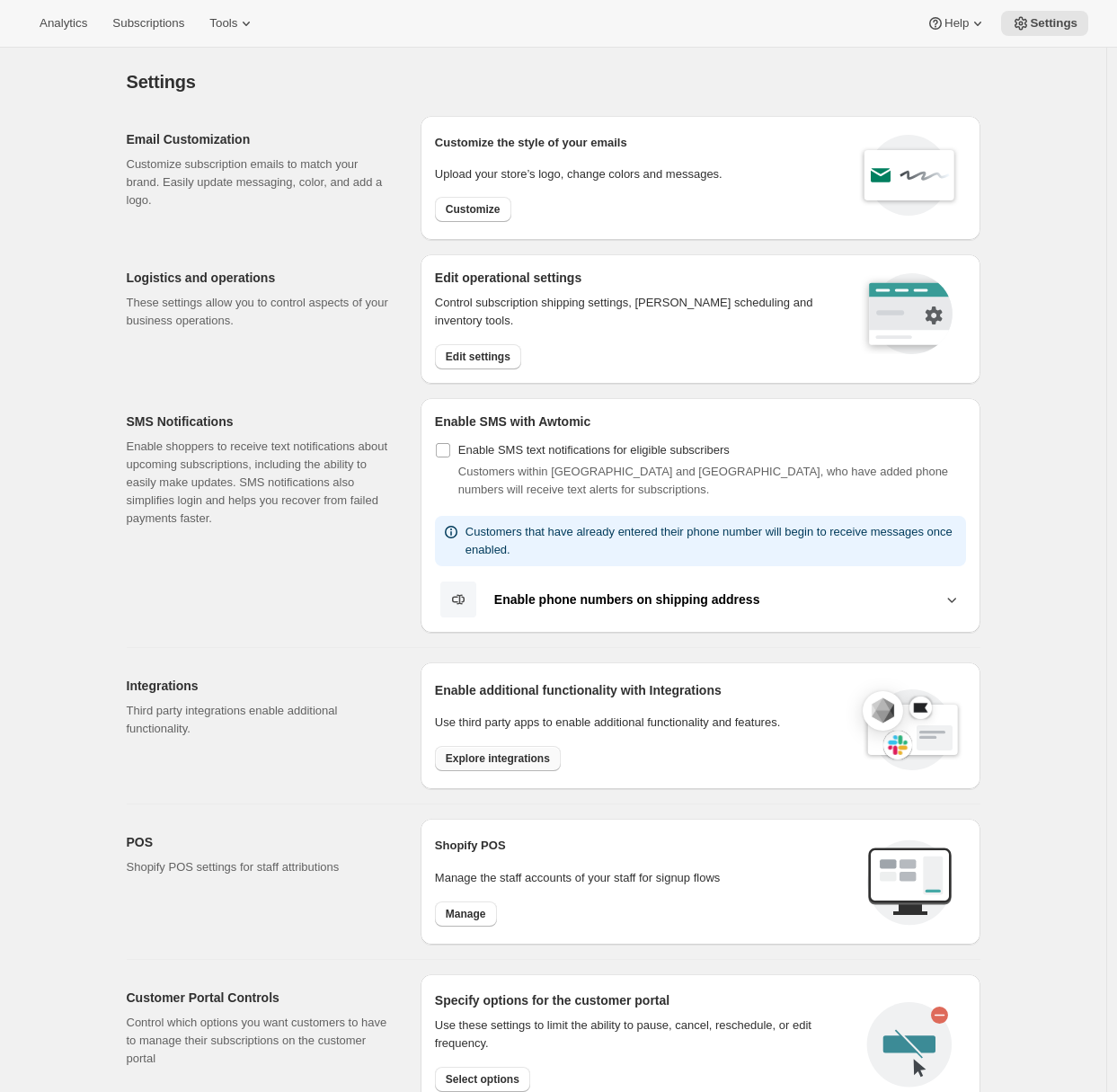
click at [503, 758] on span "Explore integrations" at bounding box center [498, 758] width 104 height 15
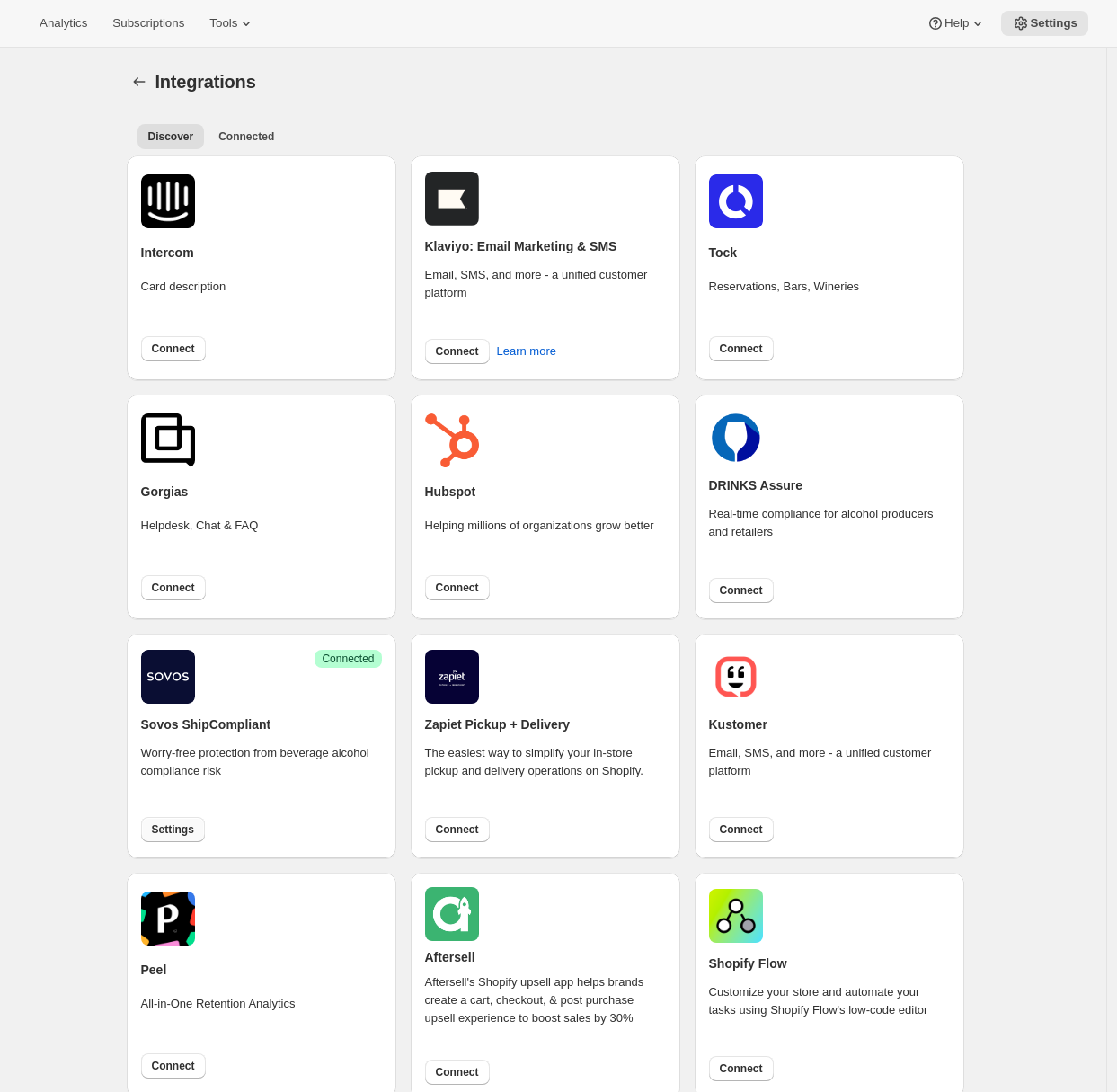
click at [187, 831] on span "Settings" at bounding box center [173, 830] width 43 height 15
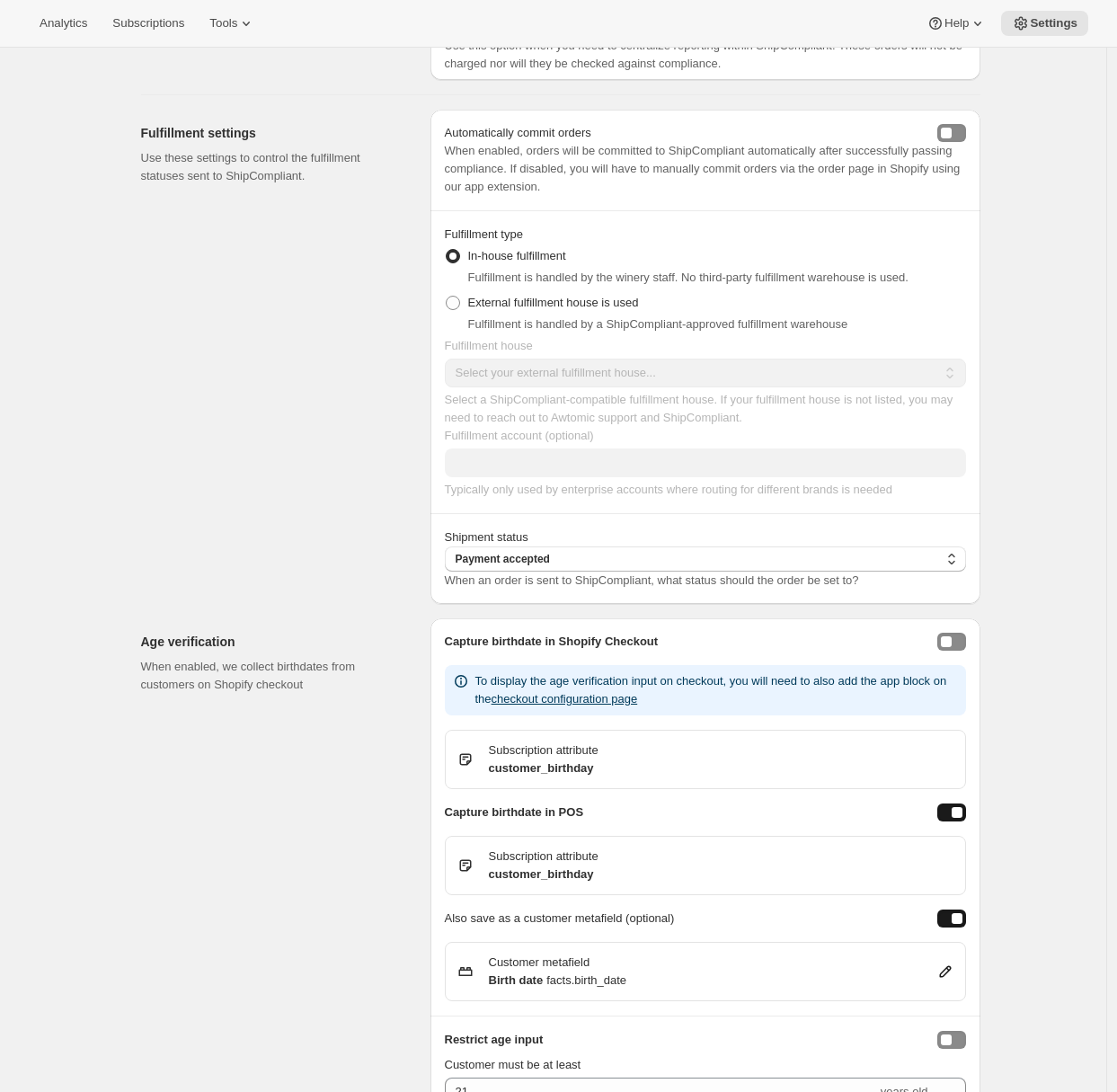
scroll to position [1032, 0]
